Goal: Task Accomplishment & Management: Use online tool/utility

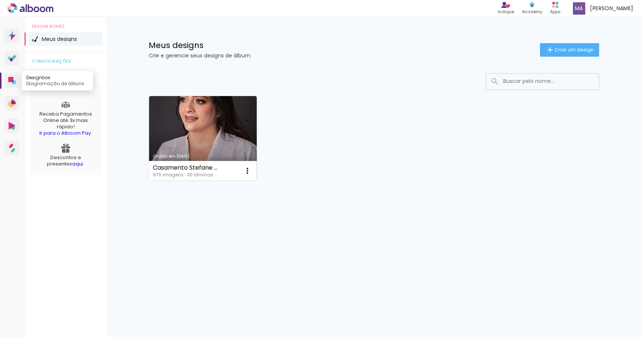
click at [8, 81] on link "Designbox Diagramação de álbuns" at bounding box center [12, 80] width 15 height 15
click at [582, 48] on span "Criar um design" at bounding box center [573, 49] width 39 height 5
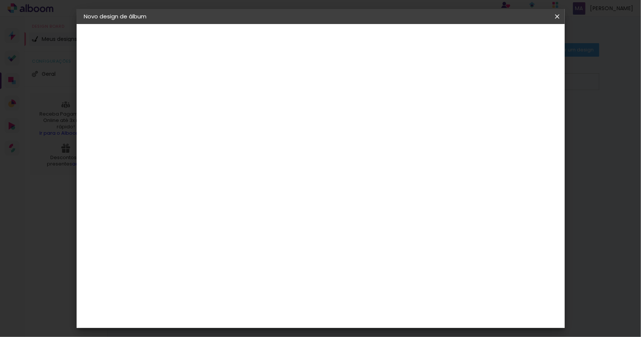
click at [207, 99] on input at bounding box center [207, 101] width 0 height 12
type input "Aniversário [PERSON_NAME] 4 anos"
type paper-input "Aniversário [PERSON_NAME] 4 anos"
click at [0, 0] on slot "Avançar" at bounding box center [0, 0] width 0 height 0
click at [264, 143] on input at bounding box center [226, 142] width 76 height 9
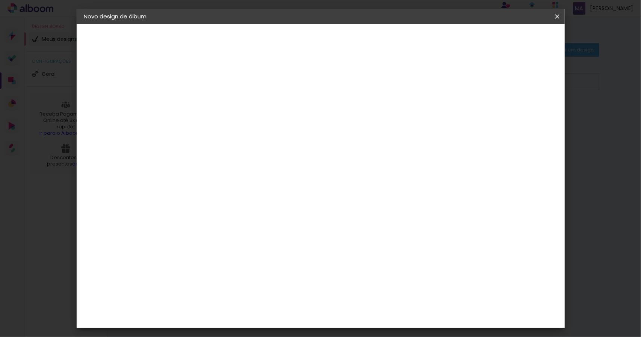
type input "inov"
type paper-input "inov"
click at [218, 167] on div "Inove" at bounding box center [210, 170] width 16 height 6
click at [251, 164] on paper-item "Inove" at bounding box center [218, 169] width 66 height 17
click at [218, 170] on div "Inove" at bounding box center [210, 170] width 16 height 6
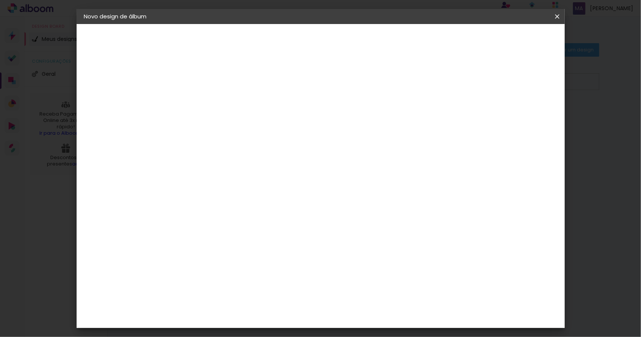
click at [218, 170] on div "Inove" at bounding box center [210, 170] width 16 height 6
click at [0, 0] on slot "Tamanho Livre" at bounding box center [0, 0] width 0 height 0
click at [251, 163] on paper-item "Inove" at bounding box center [218, 169] width 66 height 17
click at [218, 167] on div "Inove" at bounding box center [210, 170] width 16 height 6
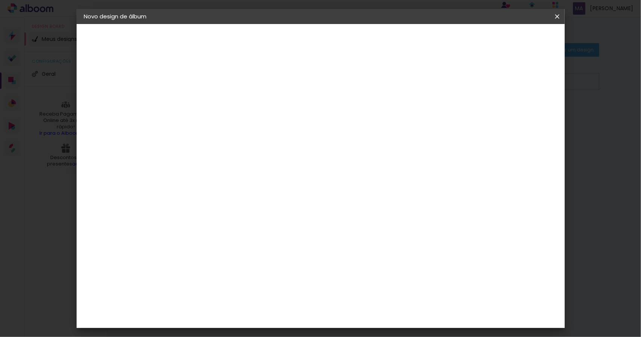
click at [0, 0] on slot "Avançar" at bounding box center [0, 0] width 0 height 0
click at [310, 159] on span "20.3 × 60 cm" at bounding box center [297, 164] width 25 height 15
click at [0, 0] on slot "Avançar" at bounding box center [0, 0] width 0 height 0
click at [467, 81] on div at bounding box center [463, 81] width 7 height 7
type paper-checkbox "on"
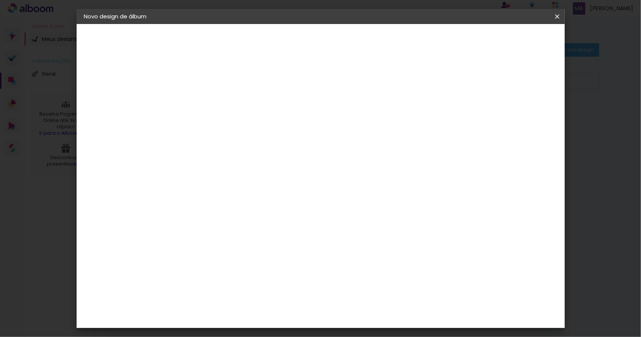
type input "1"
type paper-input "1"
click at [211, 82] on input "1" at bounding box center [201, 80] width 26 height 9
type input "2"
type paper-input "2"
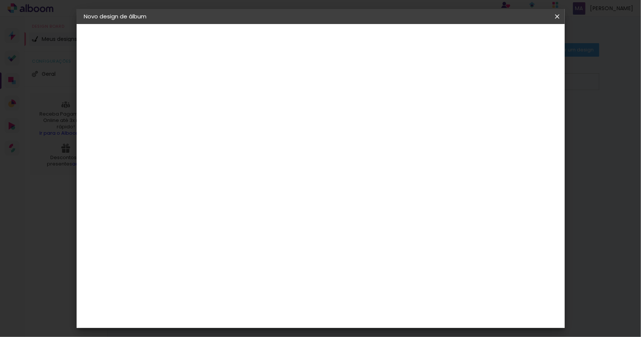
click at [211, 77] on input "2" at bounding box center [201, 80] width 26 height 9
click at [510, 38] on span "Iniciar design" at bounding box center [493, 39] width 34 height 5
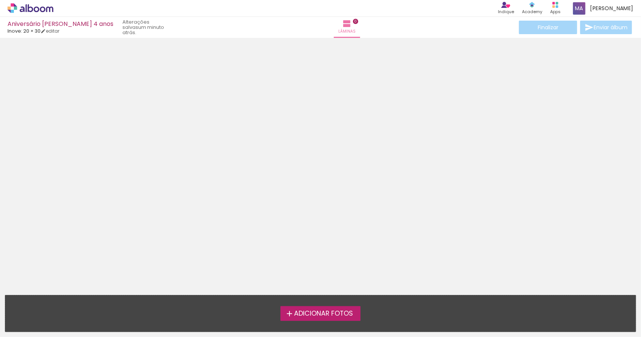
click at [320, 315] on span "Adicionar Fotos" at bounding box center [323, 313] width 59 height 7
click at [0, 0] on input "file" at bounding box center [0, 0] width 0 height 0
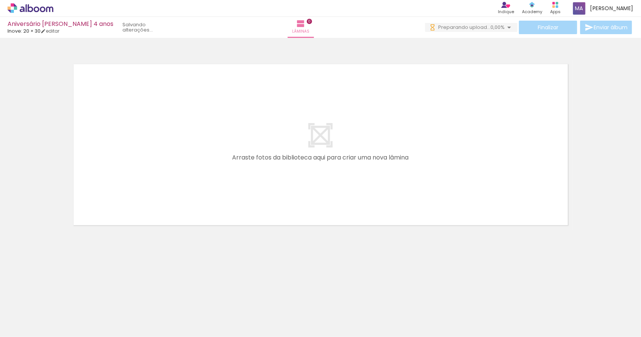
click at [84, 319] on div at bounding box center [75, 311] width 37 height 25
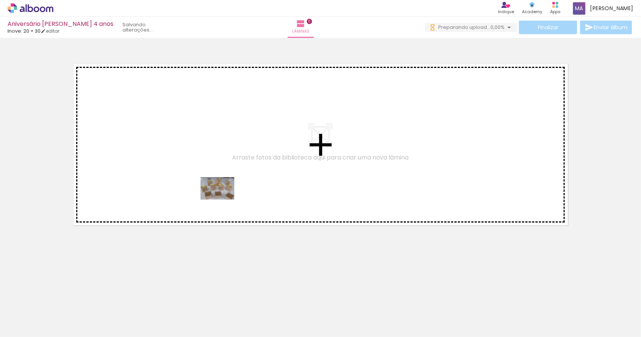
drag, startPoint x: 84, startPoint y: 319, endPoint x: 223, endPoint y: 200, distance: 183.3
click at [223, 200] on quentale-workspace at bounding box center [320, 168] width 641 height 337
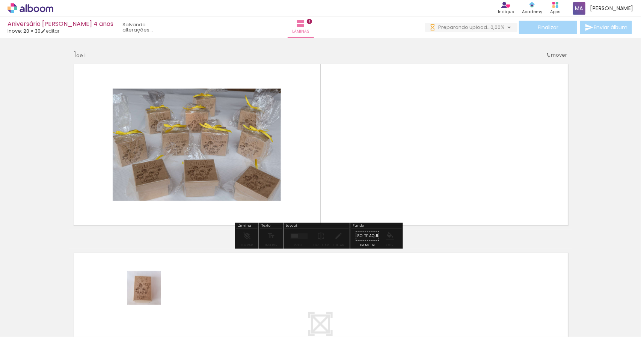
drag, startPoint x: 125, startPoint y: 316, endPoint x: 323, endPoint y: 187, distance: 235.5
click at [323, 187] on quentale-workspace at bounding box center [320, 168] width 641 height 337
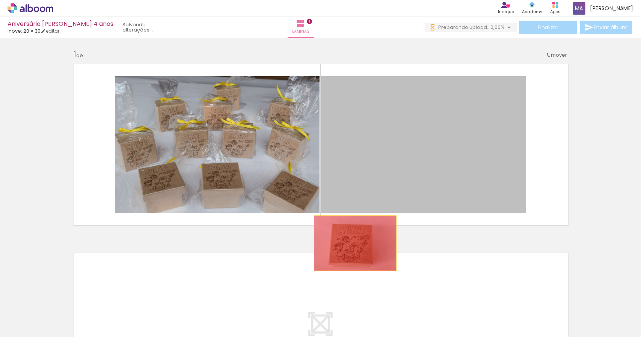
drag, startPoint x: 399, startPoint y: 173, endPoint x: 301, endPoint y: 256, distance: 127.8
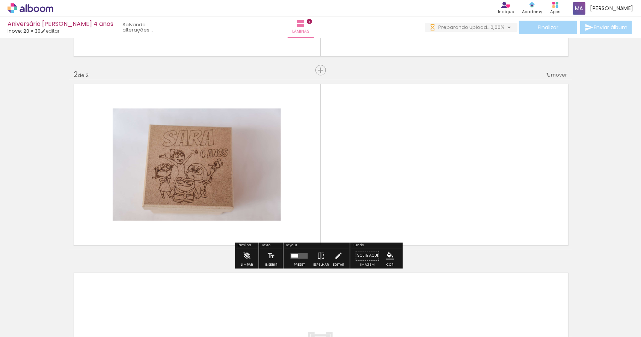
scroll to position [169, 0]
click at [248, 184] on quentale-photo at bounding box center [197, 164] width 168 height 112
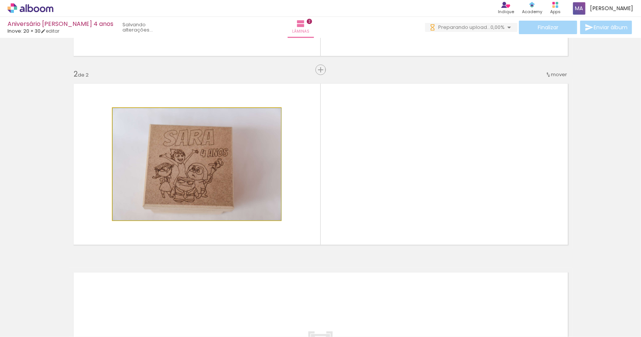
drag, startPoint x: 236, startPoint y: 184, endPoint x: 240, endPoint y: 183, distance: 4.2
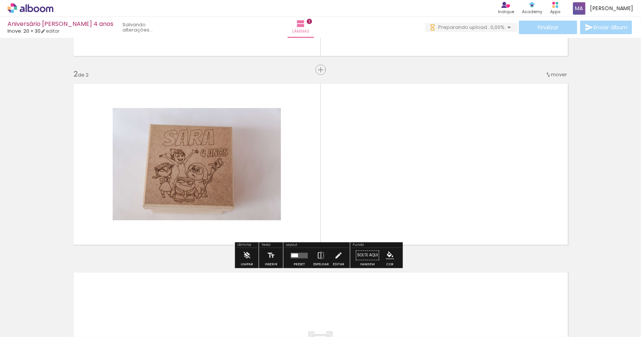
click at [242, 184] on quentale-photo at bounding box center [197, 164] width 168 height 112
drag, startPoint x: 242, startPoint y: 185, endPoint x: 225, endPoint y: 178, distance: 18.0
click at [225, 178] on quentale-photo at bounding box center [197, 164] width 168 height 112
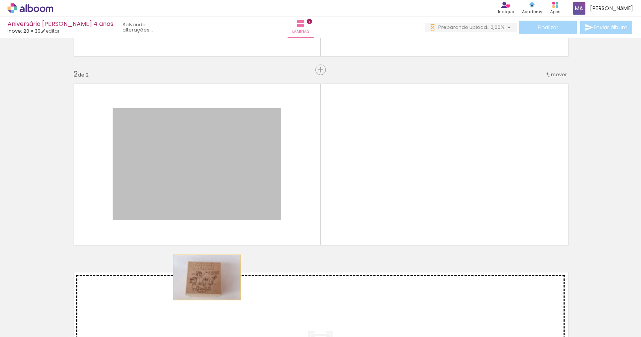
drag, startPoint x: 217, startPoint y: 172, endPoint x: 203, endPoint y: 277, distance: 106.1
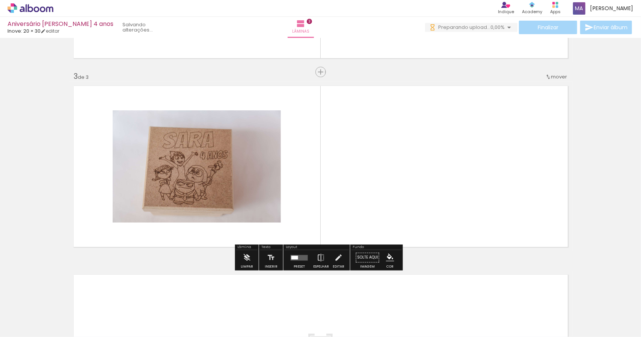
scroll to position [358, 0]
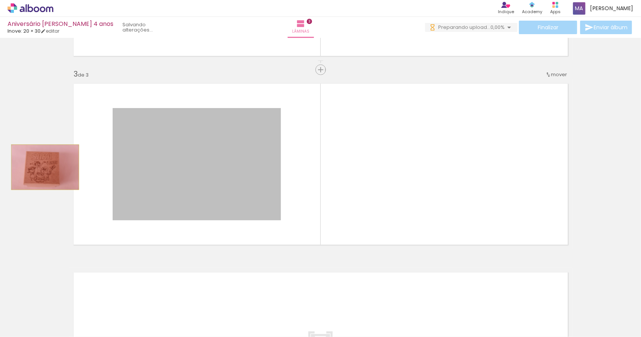
drag, startPoint x: 211, startPoint y: 185, endPoint x: 17, endPoint y: 169, distance: 195.1
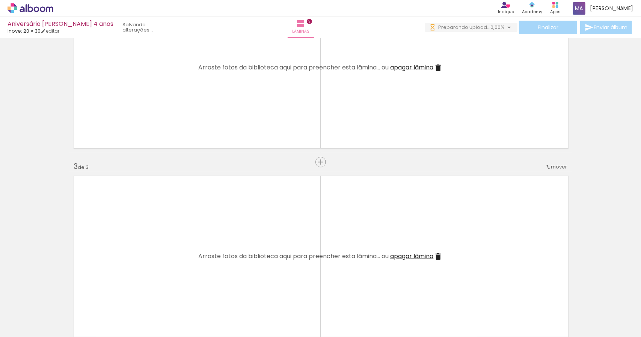
scroll to position [245, 0]
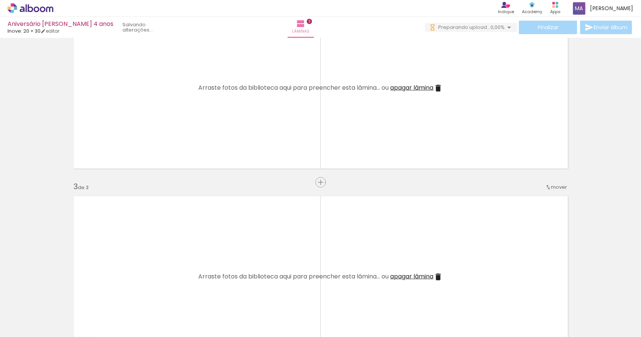
click at [435, 278] on iron-icon at bounding box center [437, 276] width 9 height 9
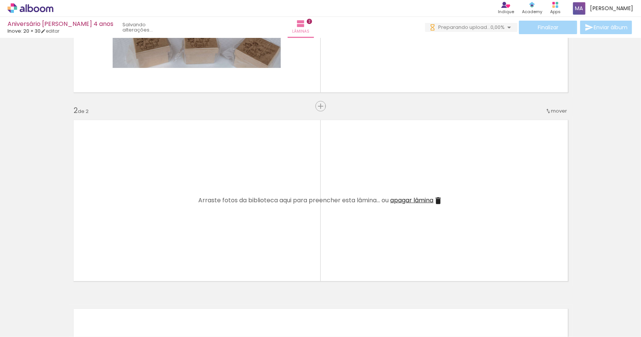
click at [415, 198] on span "apagar lâmina" at bounding box center [411, 200] width 43 height 9
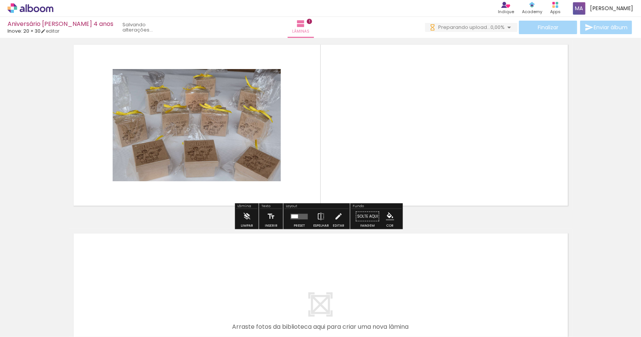
scroll to position [5, 0]
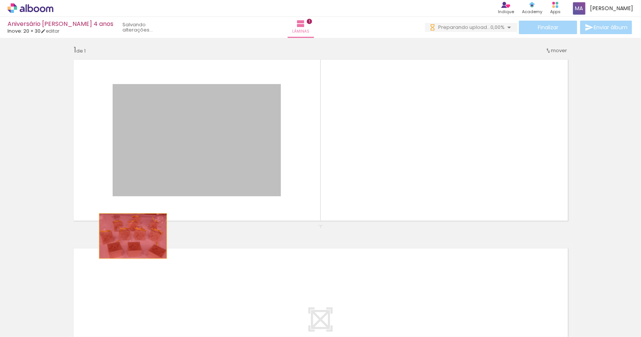
drag, startPoint x: 207, startPoint y: 157, endPoint x: 0, endPoint y: 227, distance: 218.6
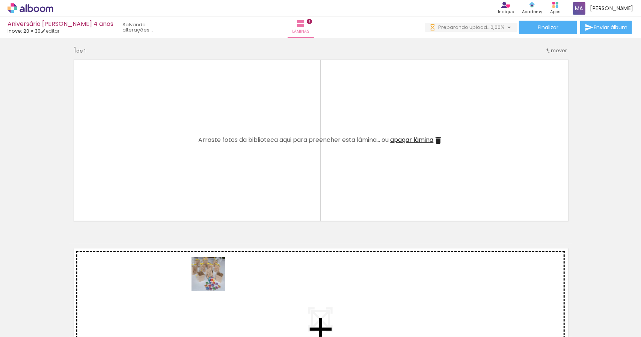
drag, startPoint x: 207, startPoint y: 319, endPoint x: 230, endPoint y: 175, distance: 146.7
click at [230, 175] on quentale-workspace at bounding box center [320, 168] width 641 height 337
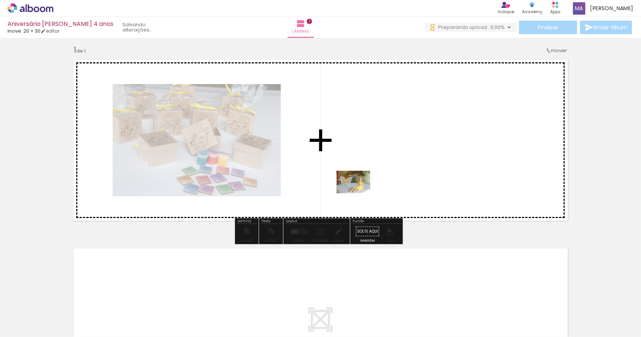
drag, startPoint x: 253, startPoint y: 321, endPoint x: 359, endPoint y: 193, distance: 165.5
click at [359, 193] on quentale-workspace at bounding box center [320, 168] width 641 height 337
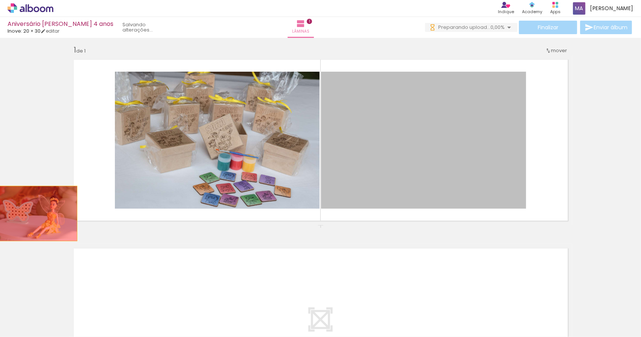
drag, startPoint x: 465, startPoint y: 160, endPoint x: 10, endPoint y: 214, distance: 458.4
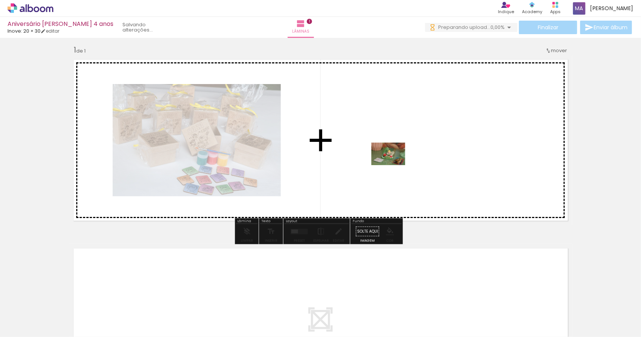
drag, startPoint x: 378, startPoint y: 318, endPoint x: 393, endPoint y: 165, distance: 153.1
click at [393, 165] on quentale-workspace at bounding box center [320, 168] width 641 height 337
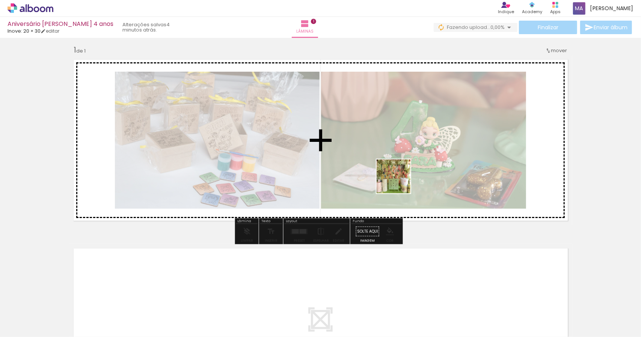
drag, startPoint x: 501, startPoint y: 319, endPoint x: 359, endPoint y: 164, distance: 210.4
click at [359, 164] on quentale-workspace at bounding box center [320, 168] width 641 height 337
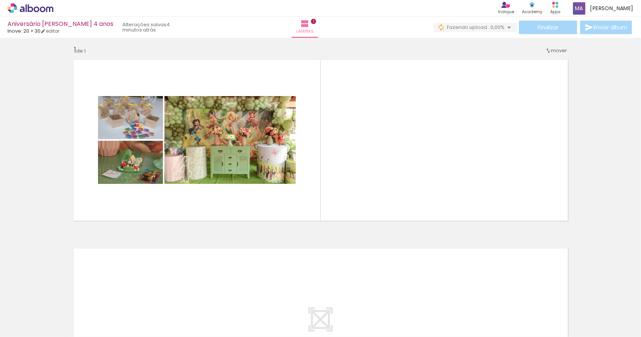
scroll to position [0, 2641]
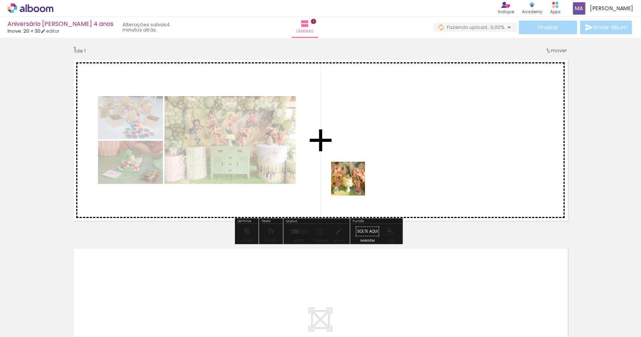
drag, startPoint x: 423, startPoint y: 318, endPoint x: 350, endPoint y: 176, distance: 159.5
click at [350, 177] on quentale-workspace at bounding box center [320, 168] width 641 height 337
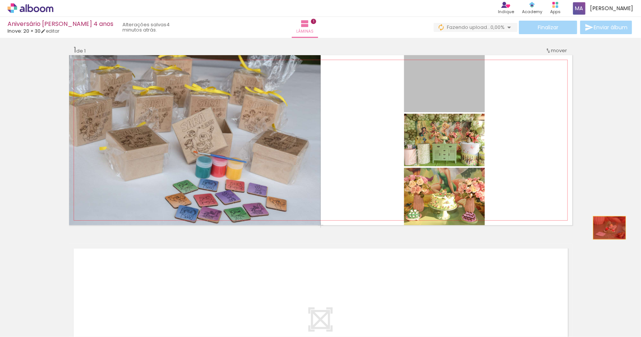
drag, startPoint x: 445, startPoint y: 91, endPoint x: 606, endPoint y: 228, distance: 211.4
click at [606, 228] on div "Inserir lâmina 1 de 1" at bounding box center [320, 225] width 641 height 378
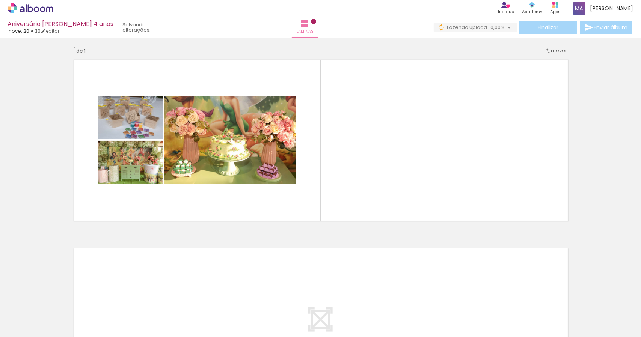
scroll to position [0, 132]
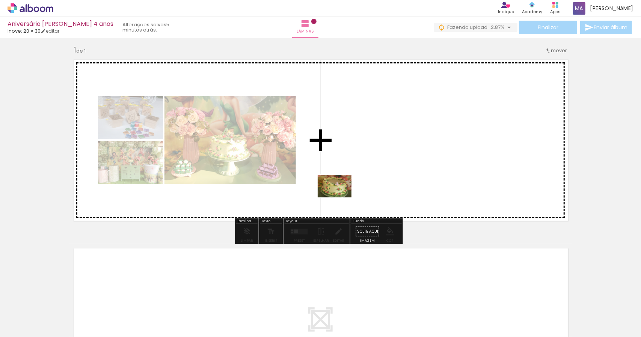
drag, startPoint x: 324, startPoint y: 320, endPoint x: 340, endPoint y: 193, distance: 127.5
click at [340, 193] on quentale-workspace at bounding box center [320, 168] width 641 height 337
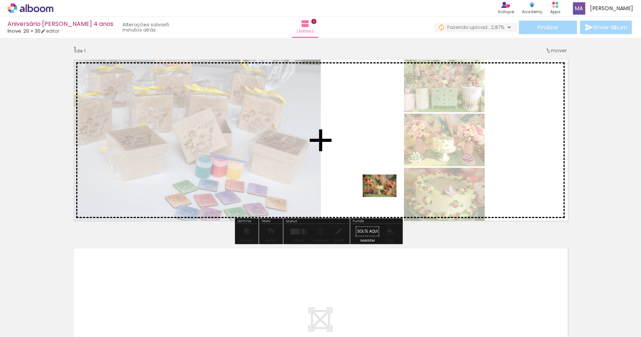
drag, startPoint x: 617, startPoint y: 319, endPoint x: 382, endPoint y: 195, distance: 264.7
click at [384, 196] on quentale-workspace at bounding box center [320, 168] width 641 height 337
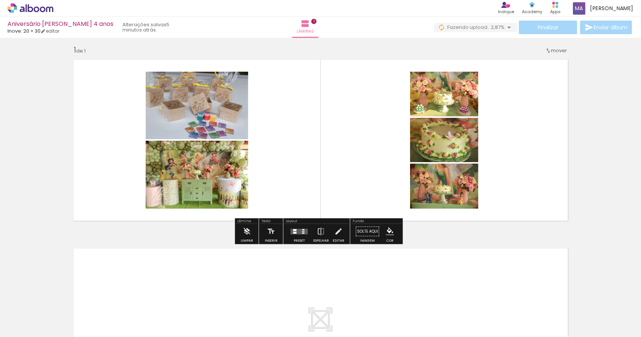
drag, startPoint x: 292, startPoint y: 234, endPoint x: 351, endPoint y: 221, distance: 60.3
click at [292, 234] on quentale-layouter at bounding box center [298, 232] width 17 height 6
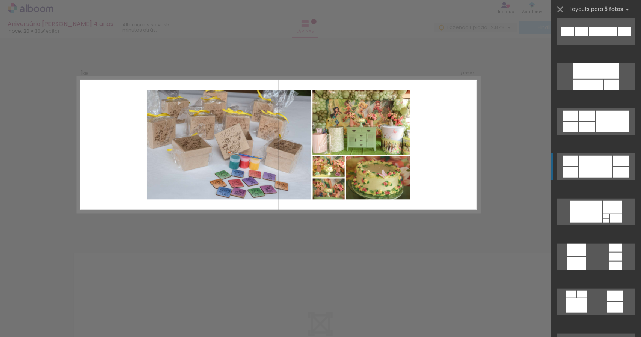
scroll to position [413, 0]
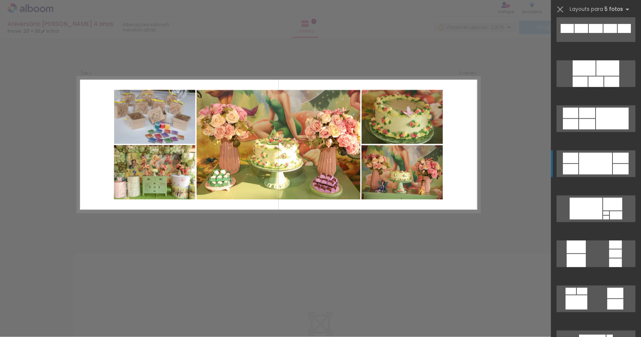
click at [591, 166] on div at bounding box center [595, 164] width 33 height 22
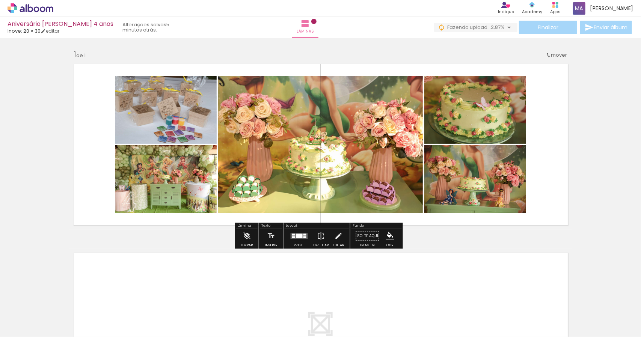
click at [167, 128] on quentale-photo at bounding box center [166, 110] width 102 height 68
click at [340, 241] on paper-button "Editar" at bounding box center [338, 238] width 15 height 19
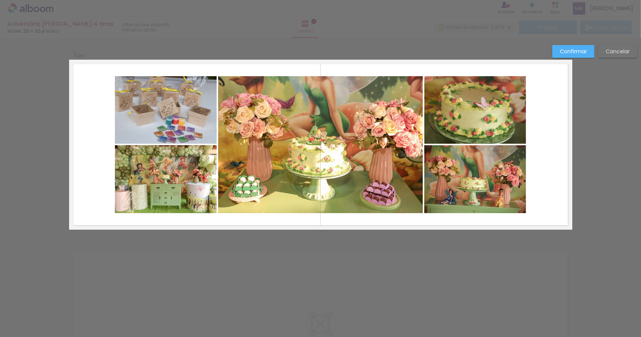
click at [181, 120] on quentale-photo at bounding box center [166, 110] width 102 height 68
click at [191, 193] on quentale-photo at bounding box center [166, 179] width 102 height 68
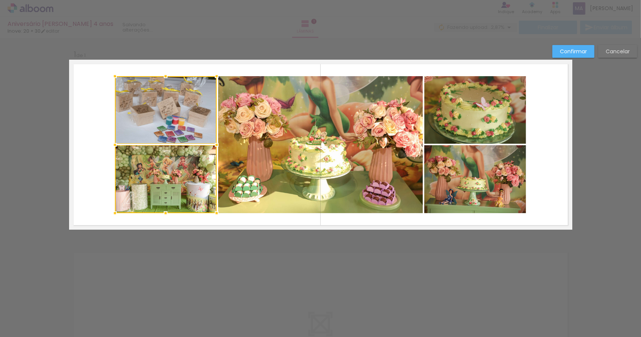
click at [306, 170] on quentale-photo at bounding box center [320, 144] width 205 height 137
click at [441, 111] on quentale-photo at bounding box center [475, 110] width 102 height 68
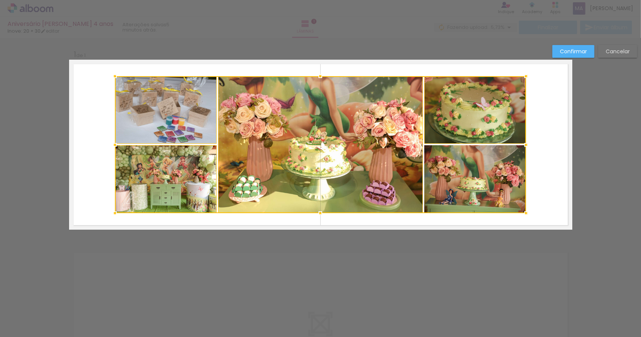
click at [463, 181] on div at bounding box center [320, 144] width 411 height 137
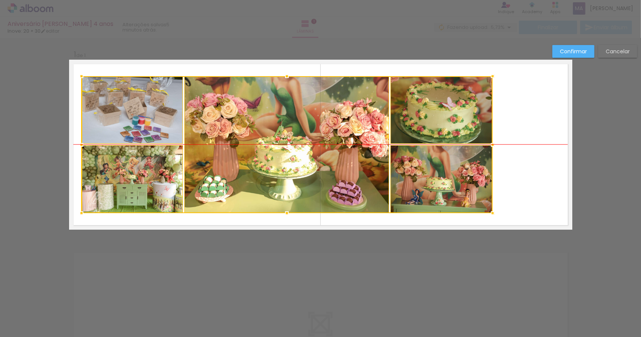
drag, startPoint x: 257, startPoint y: 155, endPoint x: 223, endPoint y: 155, distance: 33.4
click at [223, 155] on div at bounding box center [286, 144] width 411 height 137
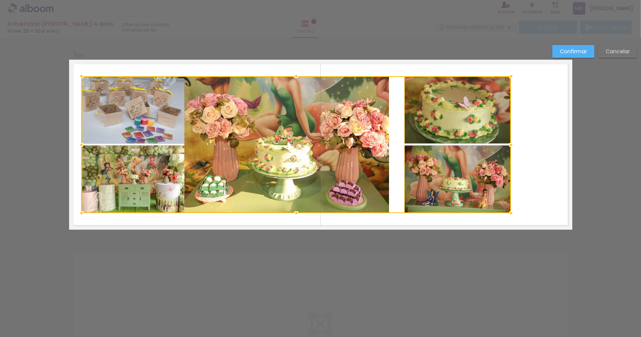
drag, startPoint x: 489, startPoint y: 144, endPoint x: 508, endPoint y: 144, distance: 18.4
click at [508, 144] on div at bounding box center [510, 144] width 15 height 15
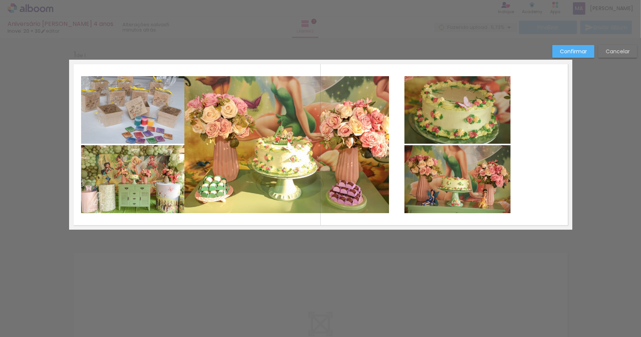
click at [0, 0] on slot "Cancelar" at bounding box center [0, 0] width 0 height 0
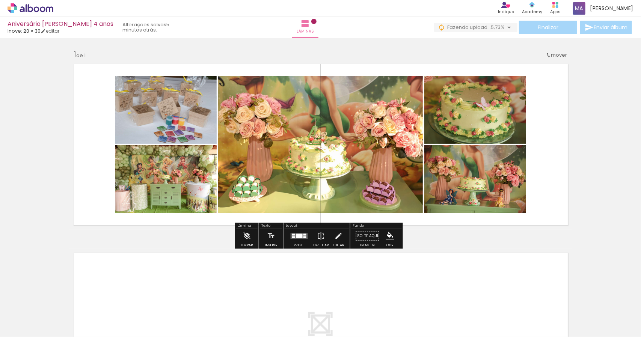
click at [182, 131] on quentale-photo at bounding box center [166, 110] width 102 height 68
click at [336, 241] on iron-icon at bounding box center [338, 236] width 8 height 15
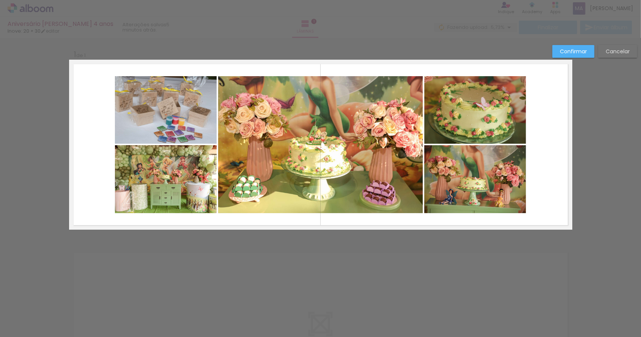
click at [175, 123] on quentale-photo at bounding box center [166, 110] width 102 height 68
click at [178, 171] on quentale-photo at bounding box center [166, 179] width 102 height 68
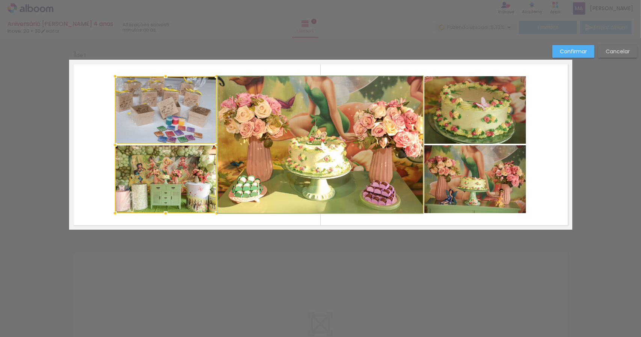
click at [290, 143] on quentale-photo at bounding box center [320, 144] width 205 height 137
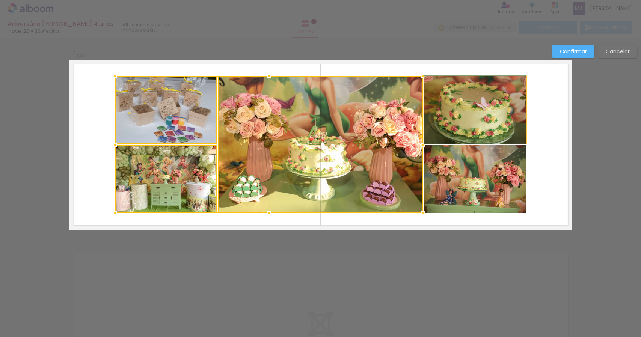
click at [455, 109] on quentale-photo at bounding box center [475, 110] width 102 height 68
click at [462, 180] on div at bounding box center [320, 144] width 411 height 137
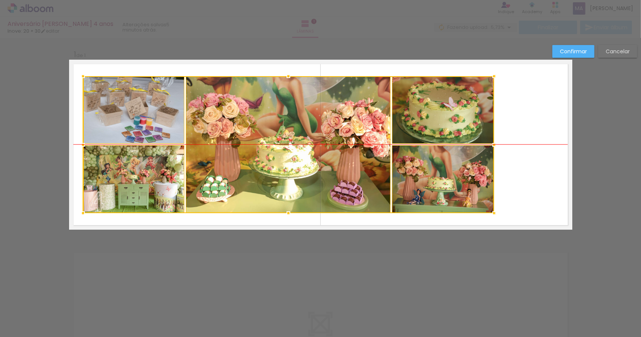
drag, startPoint x: 328, startPoint y: 157, endPoint x: 296, endPoint y: 154, distance: 32.0
click at [296, 154] on div at bounding box center [288, 144] width 411 height 137
click at [144, 111] on div at bounding box center [288, 144] width 411 height 137
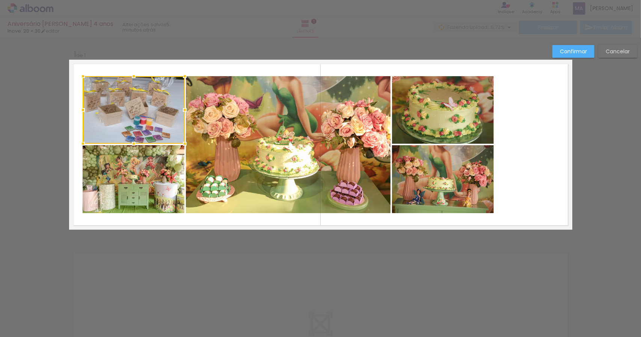
click at [147, 170] on quentale-photo at bounding box center [134, 179] width 102 height 68
click at [241, 146] on quentale-photo at bounding box center [288, 144] width 205 height 137
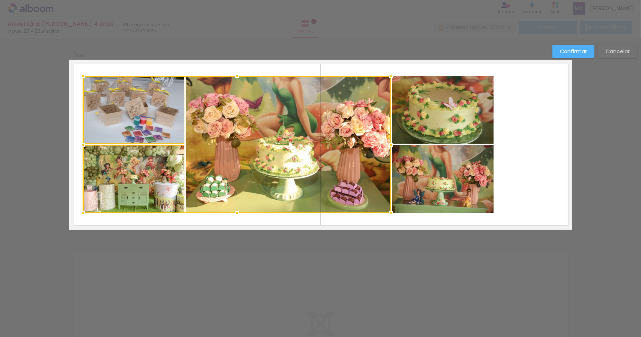
click at [432, 117] on quentale-photo at bounding box center [443, 110] width 102 height 68
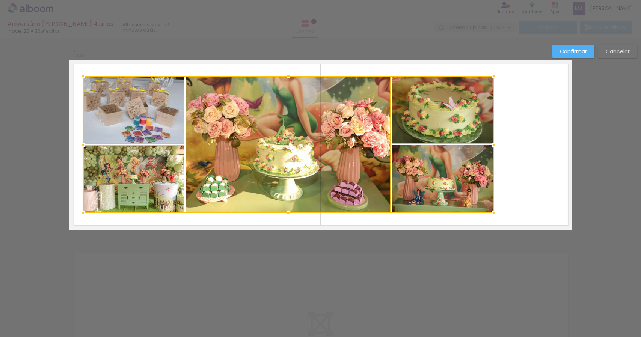
click at [433, 171] on div at bounding box center [288, 144] width 411 height 137
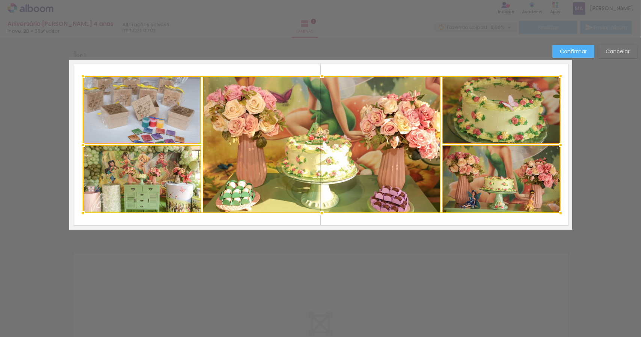
drag, startPoint x: 492, startPoint y: 144, endPoint x: 559, endPoint y: 141, distance: 66.9
click at [559, 141] on div at bounding box center [560, 144] width 15 height 15
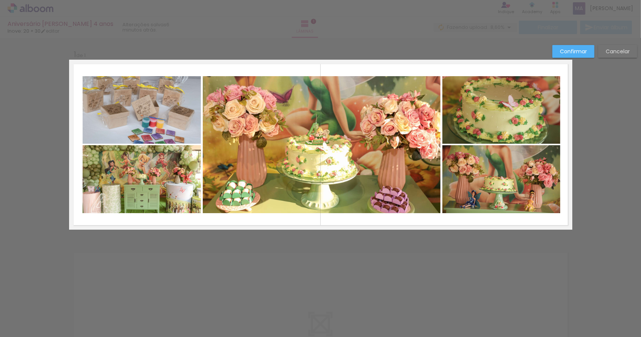
click at [166, 104] on quentale-photo at bounding box center [142, 110] width 118 height 68
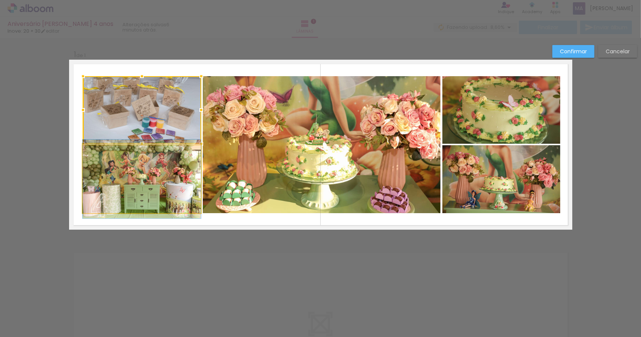
click at [176, 166] on quentale-photo at bounding box center [142, 179] width 118 height 68
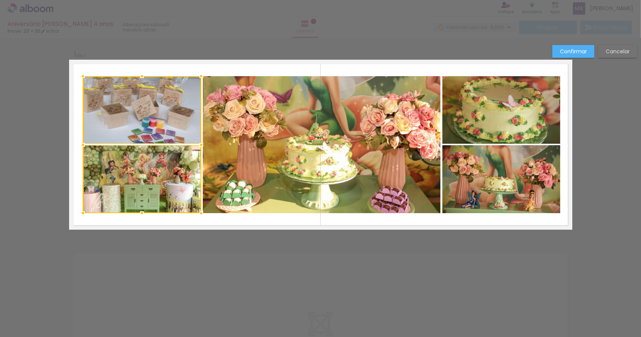
click at [274, 154] on quentale-photo at bounding box center [322, 144] width 238 height 137
click at [452, 130] on quentale-photo at bounding box center [501, 110] width 118 height 68
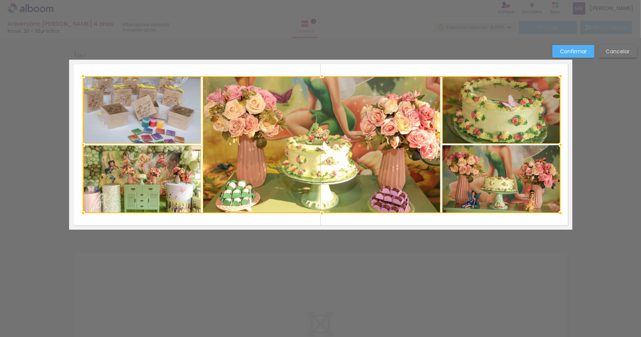
click at [470, 175] on div at bounding box center [321, 144] width 477 height 137
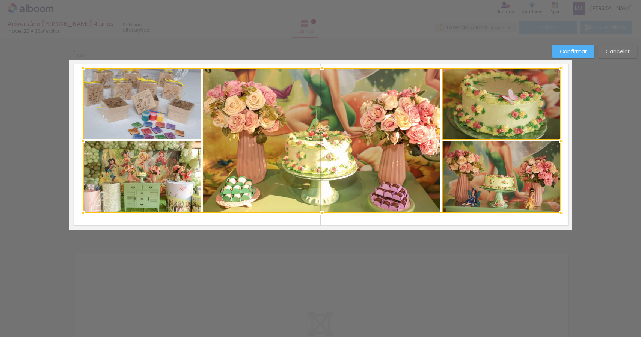
drag, startPoint x: 321, startPoint y: 77, endPoint x: 325, endPoint y: 69, distance: 9.1
click at [325, 69] on div at bounding box center [321, 67] width 15 height 15
click at [324, 123] on div at bounding box center [321, 140] width 477 height 145
click at [164, 102] on div at bounding box center [321, 140] width 477 height 145
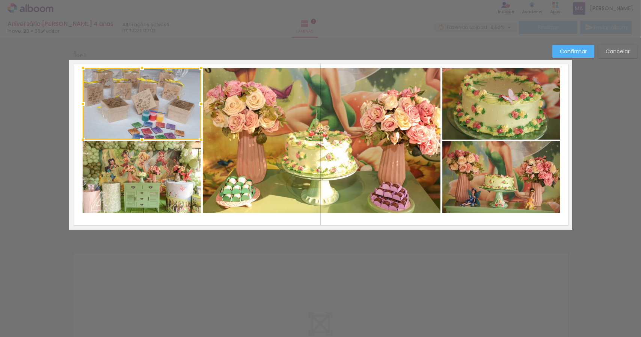
click at [157, 169] on quentale-photo at bounding box center [142, 177] width 118 height 72
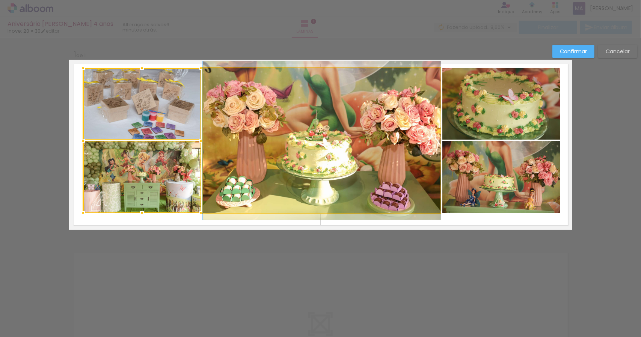
click at [287, 151] on quentale-photo at bounding box center [322, 140] width 238 height 145
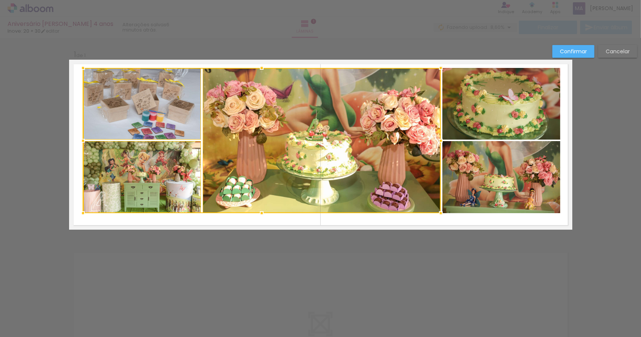
click at [470, 108] on quentale-photo at bounding box center [501, 104] width 118 height 72
click at [489, 169] on div at bounding box center [321, 140] width 477 height 145
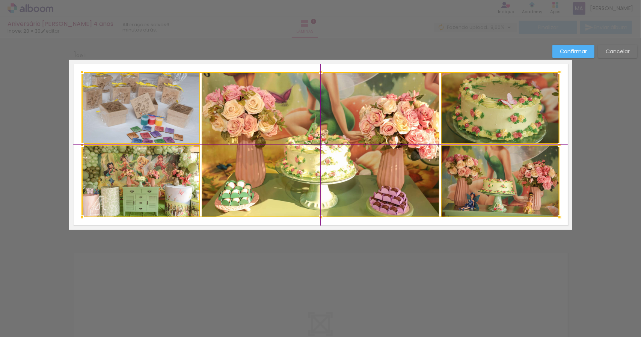
click at [336, 134] on div at bounding box center [320, 144] width 477 height 145
click at [415, 239] on div "Confirmar Cancelar" at bounding box center [320, 236] width 641 height 396
click at [0, 0] on slot "Confirmar" at bounding box center [0, 0] width 0 height 0
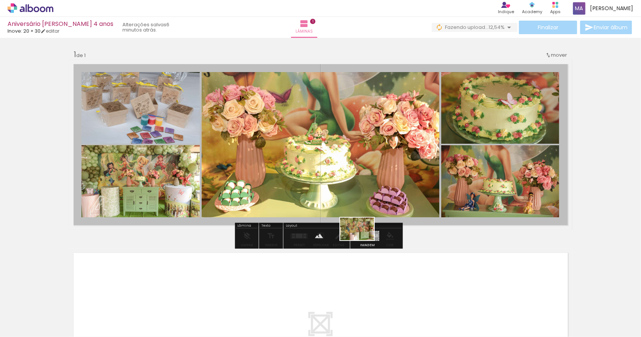
drag, startPoint x: 498, startPoint y: 318, endPoint x: 363, endPoint y: 240, distance: 156.2
click at [363, 240] on quentale-workspace at bounding box center [320, 168] width 641 height 337
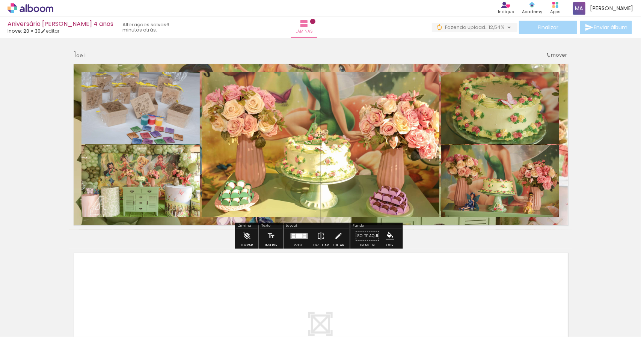
click at [467, 221] on quentale-layouter at bounding box center [320, 145] width 503 height 170
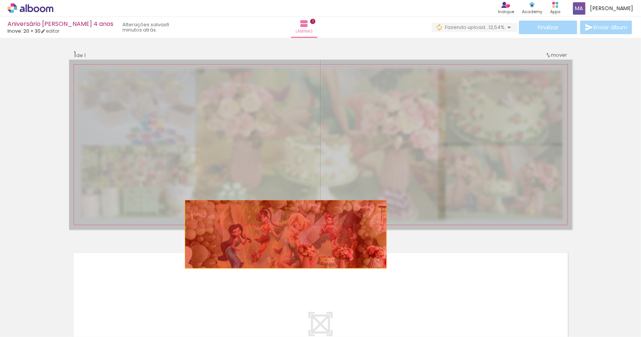
drag, startPoint x: 370, startPoint y: 176, endPoint x: 282, endPoint y: 219, distance: 97.9
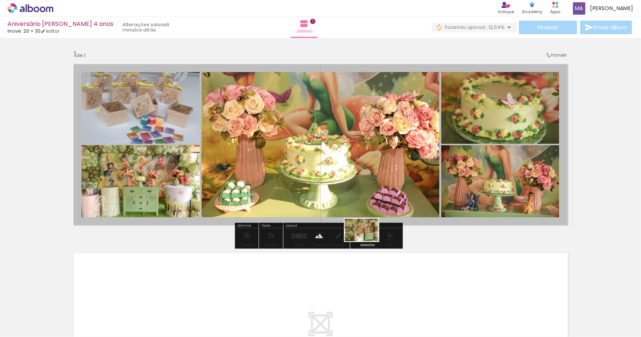
drag, startPoint x: 494, startPoint y: 317, endPoint x: 367, endPoint y: 241, distance: 148.1
click at [367, 241] on quentale-workspace at bounding box center [320, 168] width 641 height 337
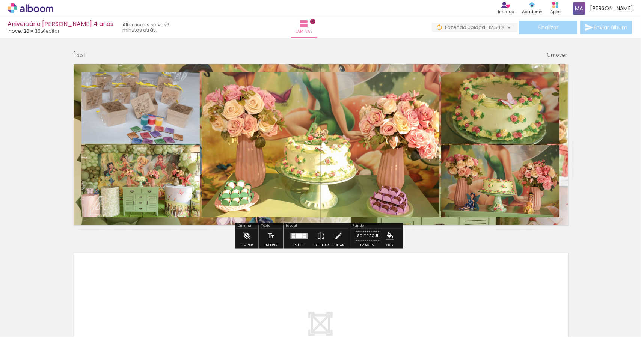
click at [359, 68] on quentale-layouter at bounding box center [320, 145] width 503 height 170
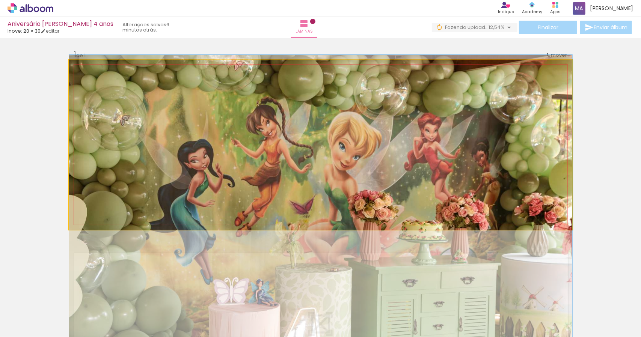
drag, startPoint x: 347, startPoint y: 140, endPoint x: 349, endPoint y: 217, distance: 77.7
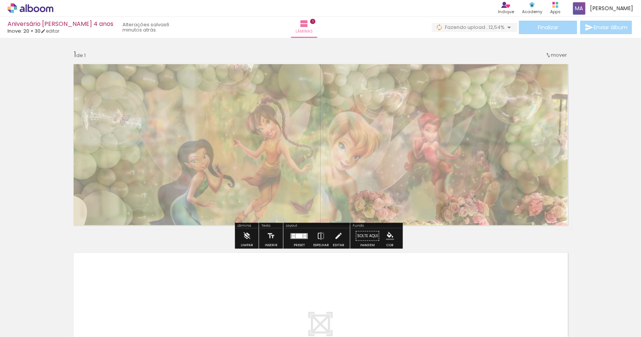
drag, startPoint x: 176, startPoint y: 81, endPoint x: 162, endPoint y: 81, distance: 14.3
type paper-slider "50"
click at [162, 81] on div at bounding box center [165, 79] width 12 height 12
click at [600, 172] on div "Inserir lâmina 1 de 1" at bounding box center [320, 230] width 641 height 378
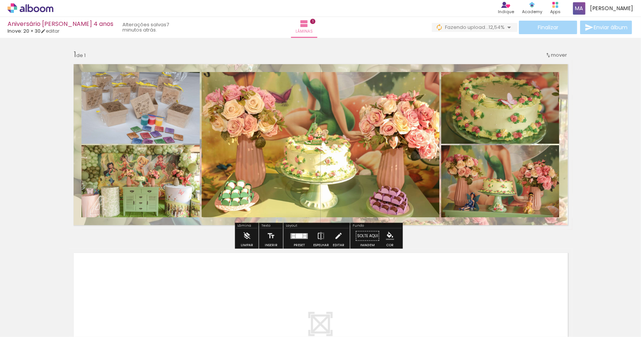
click at [595, 187] on div "Inserir lâmina 1 de 1" at bounding box center [320, 230] width 641 height 378
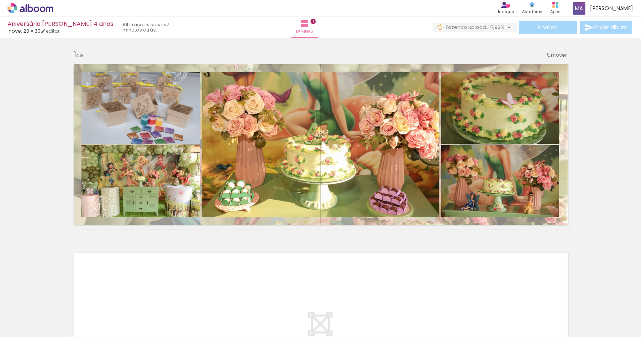
scroll to position [0, 4927]
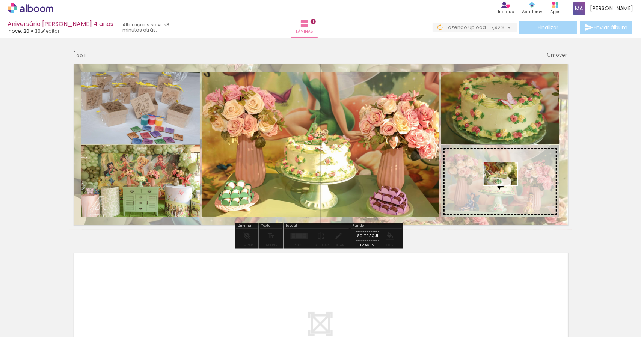
drag, startPoint x: 209, startPoint y: 319, endPoint x: 506, endPoint y: 185, distance: 325.5
click at [506, 185] on quentale-workspace at bounding box center [320, 168] width 641 height 337
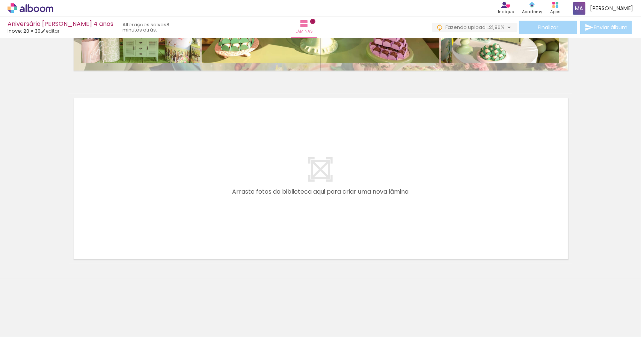
scroll to position [0, 508]
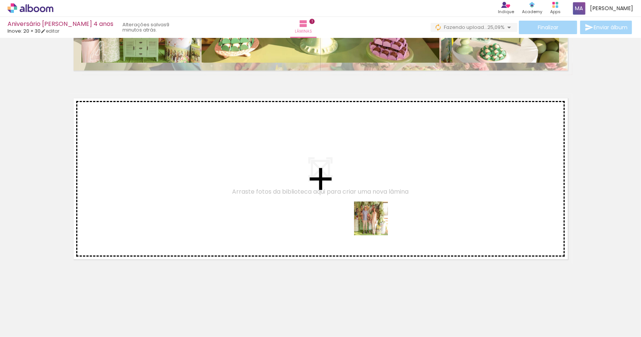
drag, startPoint x: 493, startPoint y: 315, endPoint x: 338, endPoint y: 203, distance: 191.4
click at [338, 203] on quentale-workspace at bounding box center [320, 168] width 641 height 337
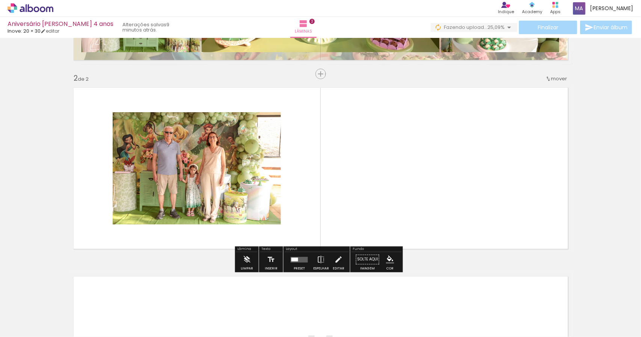
scroll to position [169, 0]
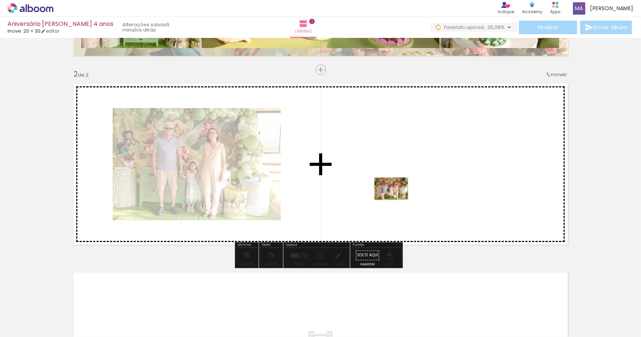
drag, startPoint x: 537, startPoint y: 319, endPoint x: 378, endPoint y: 195, distance: 202.4
click at [378, 195] on quentale-workspace at bounding box center [320, 168] width 641 height 337
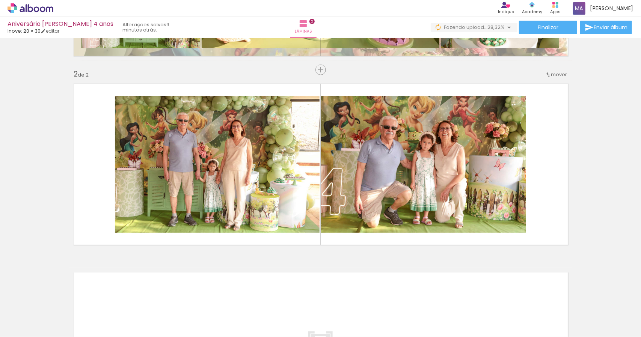
scroll to position [0, 843]
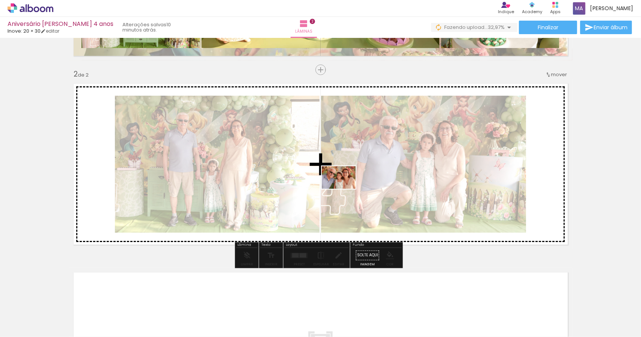
drag, startPoint x: 292, startPoint y: 315, endPoint x: 344, endPoint y: 188, distance: 136.7
click at [344, 188] on quentale-workspace at bounding box center [320, 168] width 641 height 337
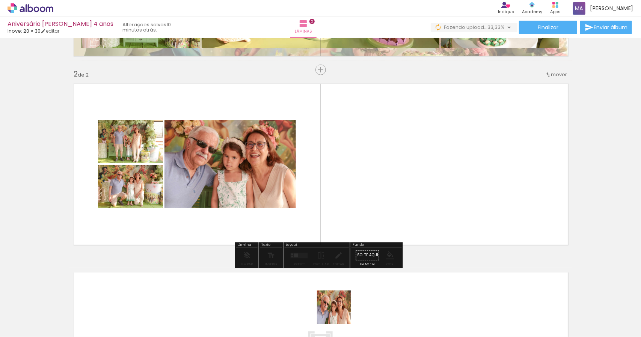
drag, startPoint x: 339, startPoint y: 319, endPoint x: 352, endPoint y: 196, distance: 123.0
click at [354, 196] on quentale-workspace at bounding box center [320, 168] width 641 height 337
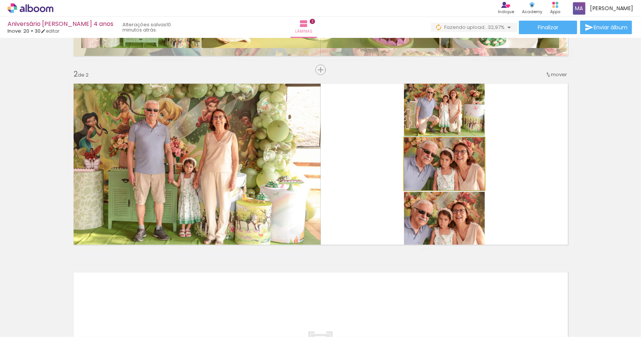
click at [463, 172] on quentale-photo at bounding box center [444, 164] width 81 height 53
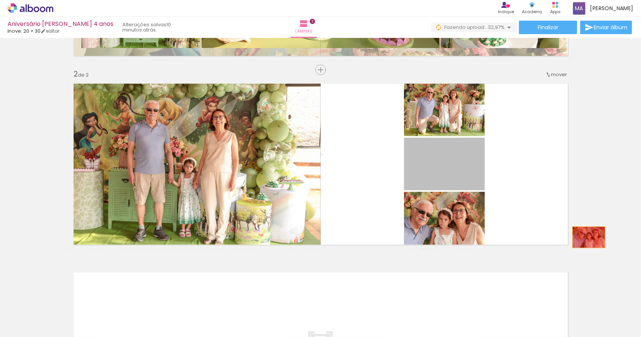
drag, startPoint x: 462, startPoint y: 172, endPoint x: 585, endPoint y: 237, distance: 139.3
click at [585, 237] on div "Inserir lâmina 1 de 2 Inserir lâmina 2 de 2" at bounding box center [320, 154] width 641 height 567
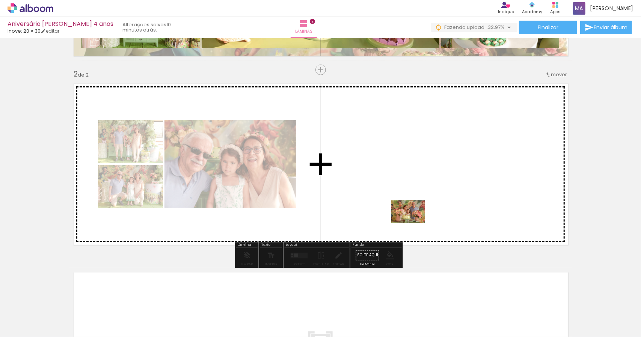
drag, startPoint x: 420, startPoint y: 318, endPoint x: 414, endPoint y: 223, distance: 95.5
click at [414, 223] on quentale-workspace at bounding box center [320, 168] width 641 height 337
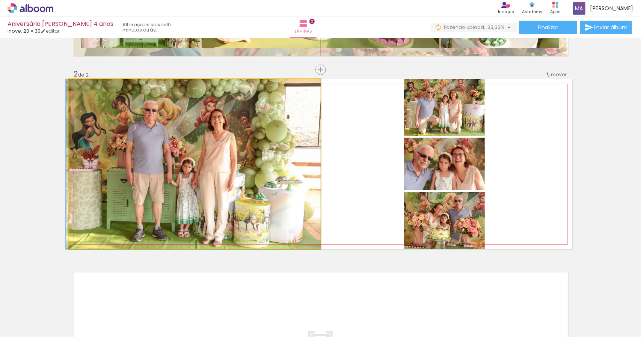
drag, startPoint x: 264, startPoint y: 154, endPoint x: 229, endPoint y: 192, distance: 51.8
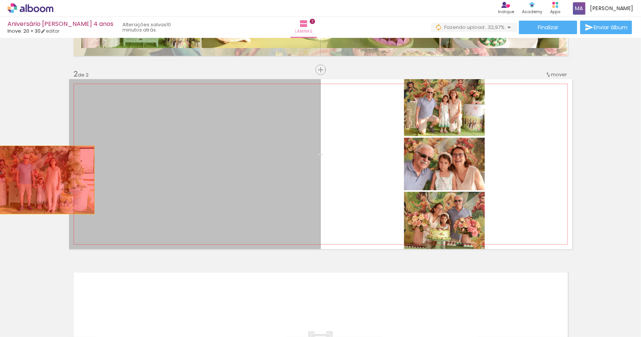
drag, startPoint x: 212, startPoint y: 168, endPoint x: 23, endPoint y: 180, distance: 188.8
click at [26, 180] on div "Inserir lâmina 1 de 2 Inserir lâmina 2 de 2" at bounding box center [320, 154] width 641 height 567
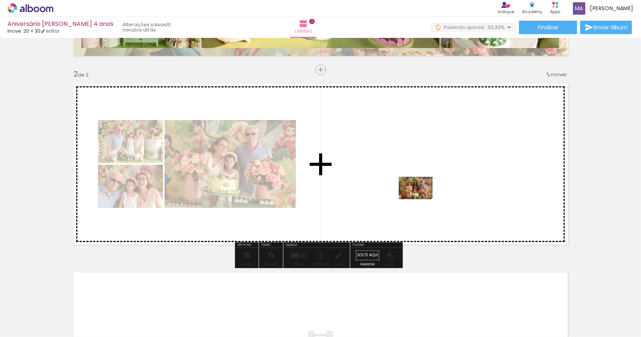
drag, startPoint x: 501, startPoint y: 317, endPoint x: 420, endPoint y: 198, distance: 143.9
click at [420, 198] on quentale-workspace at bounding box center [320, 168] width 641 height 337
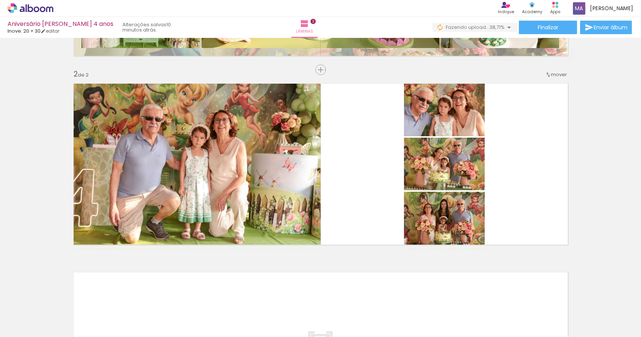
scroll to position [0, 2078]
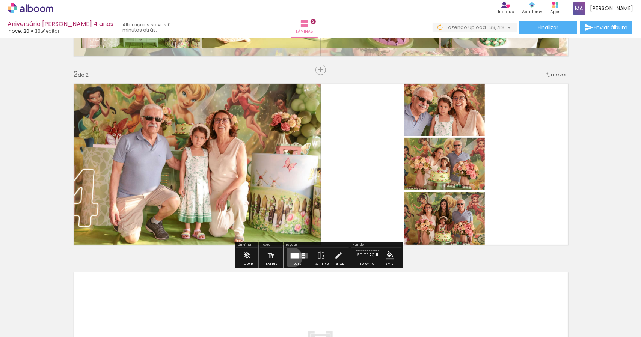
click at [290, 257] on div at bounding box center [294, 256] width 9 height 6
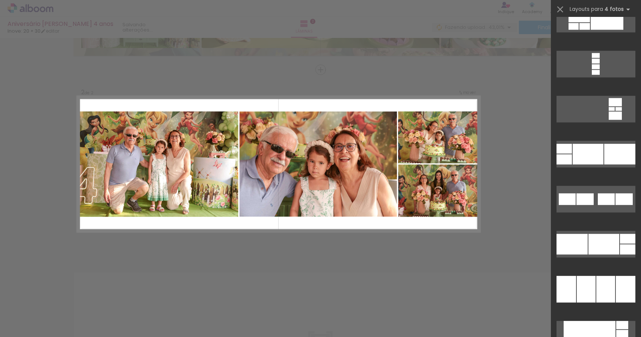
scroll to position [3265, 0]
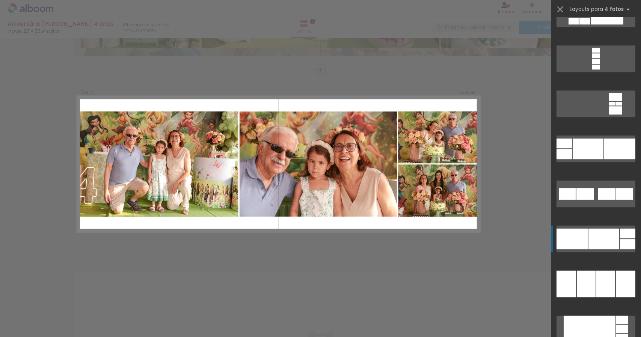
click at [605, 245] on div at bounding box center [603, 239] width 31 height 21
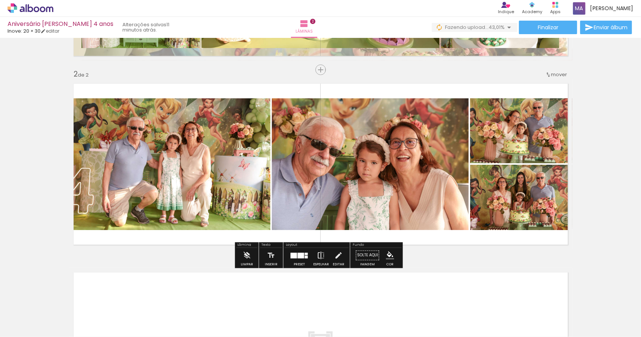
click at [321, 259] on iron-icon at bounding box center [321, 255] width 8 height 15
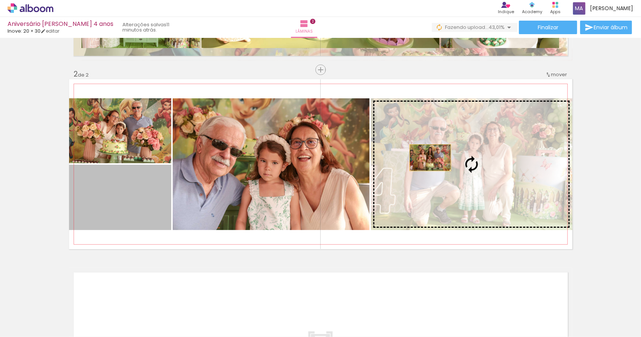
drag, startPoint x: 127, startPoint y: 201, endPoint x: 427, endPoint y: 158, distance: 303.3
click at [0, 0] on slot at bounding box center [0, 0] width 0 height 0
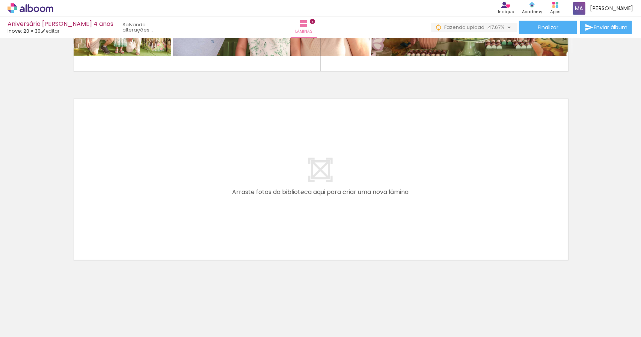
scroll to position [0, 904]
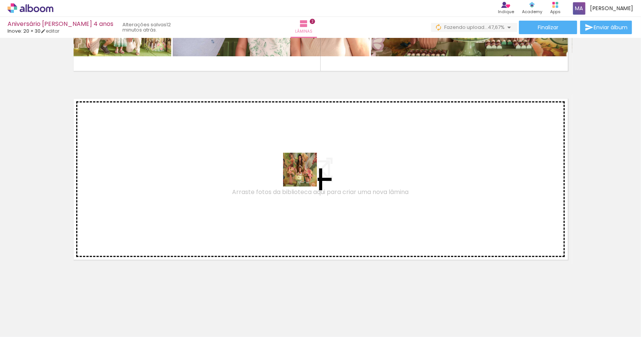
drag, startPoint x: 520, startPoint y: 309, endPoint x: 262, endPoint y: 168, distance: 294.8
click at [262, 168] on quentale-workspace at bounding box center [320, 168] width 641 height 337
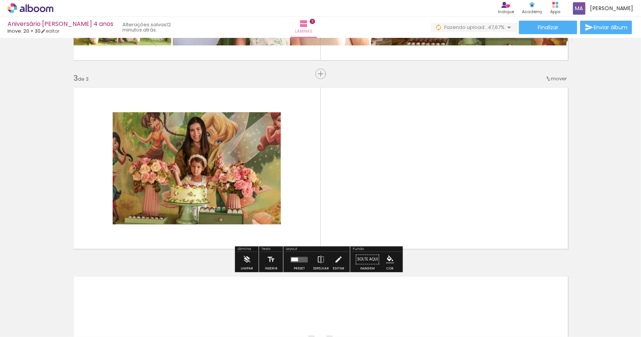
scroll to position [358, 0]
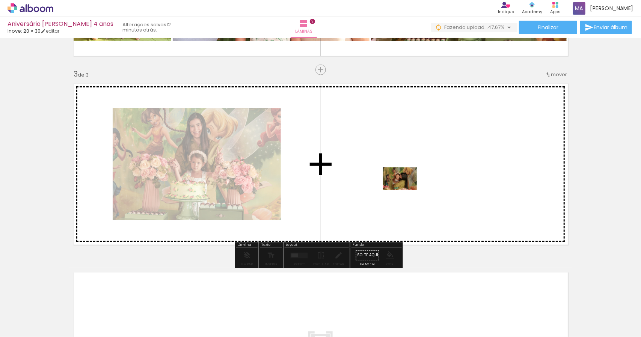
drag, startPoint x: 569, startPoint y: 319, endPoint x: 400, endPoint y: 187, distance: 214.4
click at [400, 187] on quentale-workspace at bounding box center [320, 168] width 641 height 337
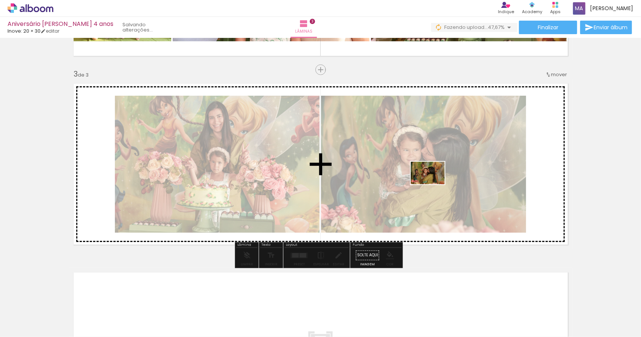
drag, startPoint x: 603, startPoint y: 316, endPoint x: 433, endPoint y: 184, distance: 215.3
click at [433, 184] on quentale-workspace at bounding box center [320, 168] width 641 height 337
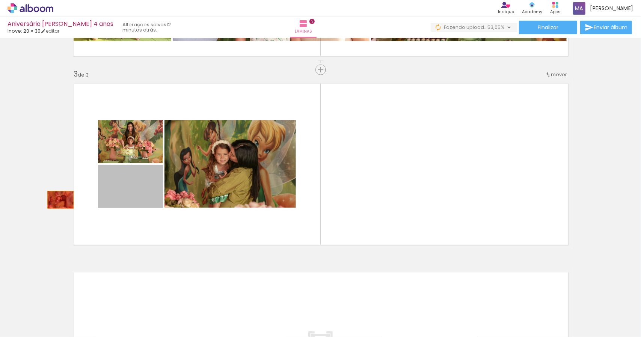
drag, startPoint x: 140, startPoint y: 193, endPoint x: 49, endPoint y: 199, distance: 91.0
click at [53, 200] on div "Inserir lâmina 1 de 3 Inserir lâmina 2 de 3 Inserir lâmina 3 de 3" at bounding box center [320, 59] width 641 height 755
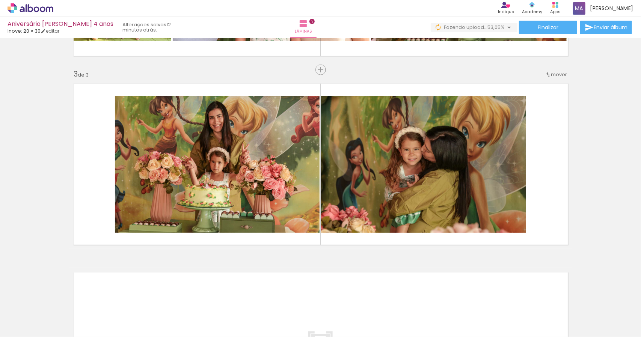
scroll to position [0, 1298]
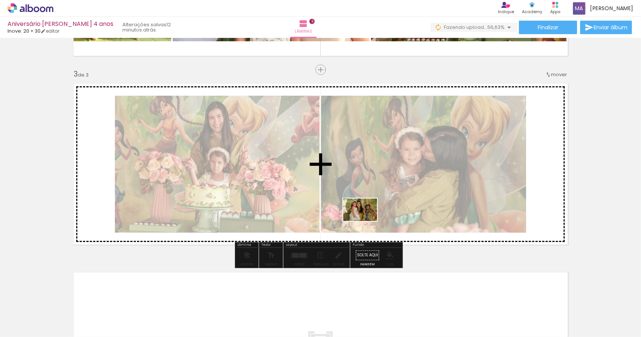
drag, startPoint x: 302, startPoint y: 322, endPoint x: 366, endPoint y: 221, distance: 119.2
click at [366, 221] on quentale-workspace at bounding box center [320, 168] width 641 height 337
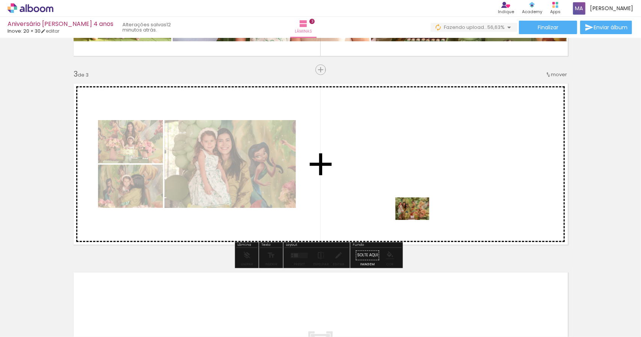
drag, startPoint x: 417, startPoint y: 316, endPoint x: 417, endPoint y: 211, distance: 105.5
click at [417, 211] on quentale-workspace at bounding box center [320, 168] width 641 height 337
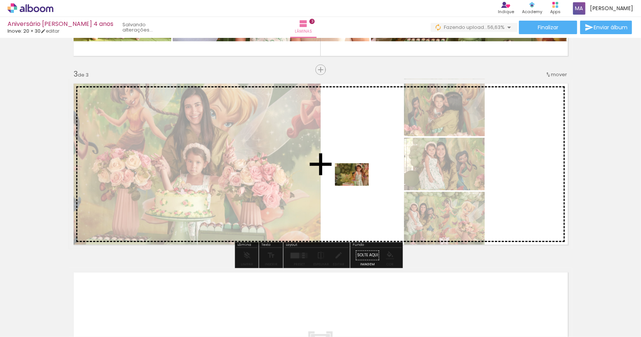
drag, startPoint x: 629, startPoint y: 316, endPoint x: 357, endPoint y: 186, distance: 301.5
click at [357, 186] on quentale-workspace at bounding box center [320, 168] width 641 height 337
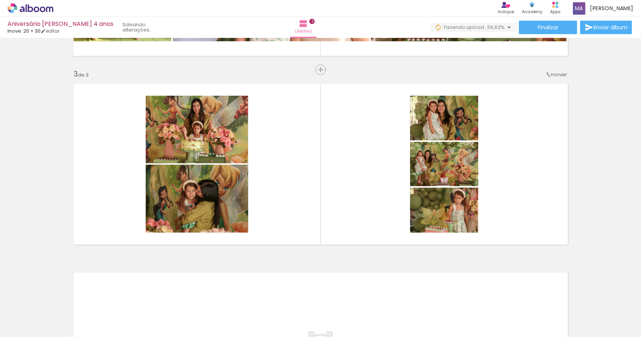
scroll to position [0, 1664]
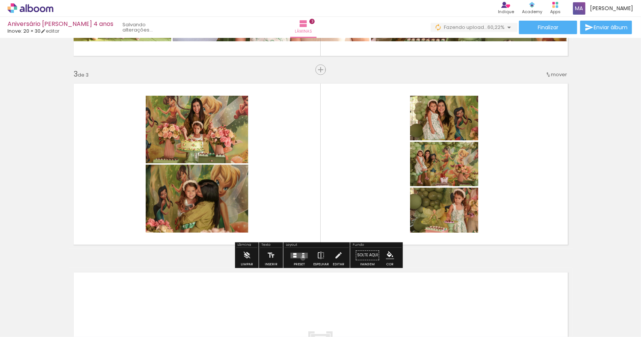
click at [301, 258] on div at bounding box center [299, 255] width 20 height 15
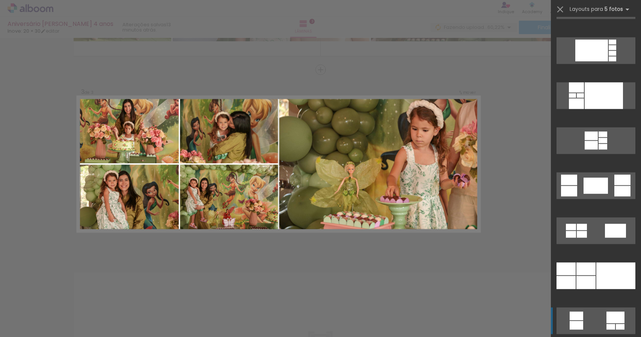
scroll to position [1088, 0]
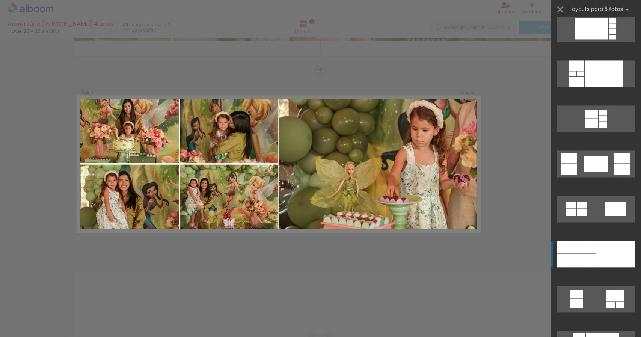
click at [596, 259] on div at bounding box center [615, 254] width 39 height 27
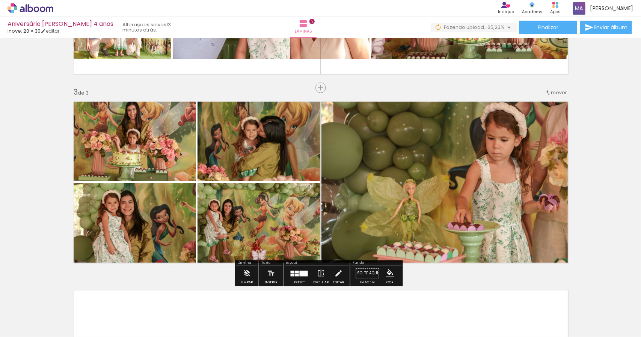
scroll to position [358, 0]
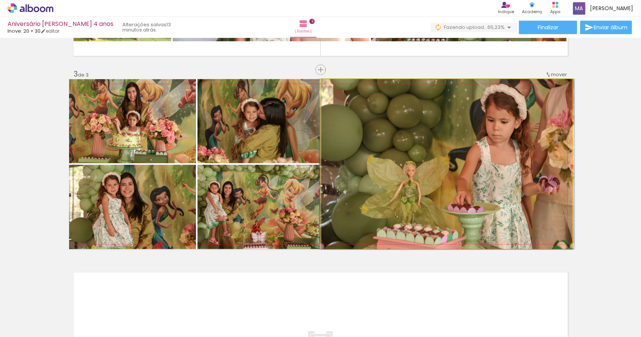
click at [459, 174] on quentale-photo at bounding box center [446, 164] width 251 height 170
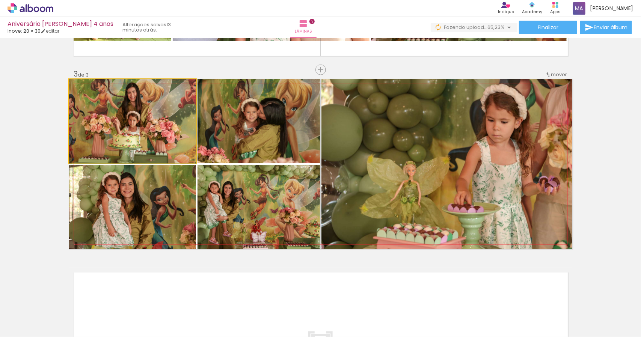
drag, startPoint x: 136, startPoint y: 121, endPoint x: 136, endPoint y: 131, distance: 9.8
click at [122, 121] on quentale-photo at bounding box center [132, 121] width 127 height 84
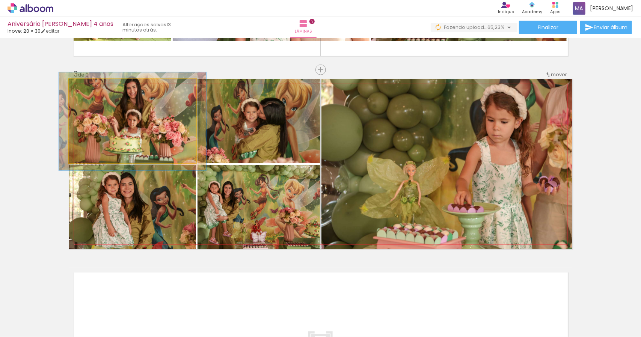
drag, startPoint x: 86, startPoint y: 88, endPoint x: 90, endPoint y: 92, distance: 5.6
click at [90, 92] on div at bounding box center [91, 87] width 12 height 12
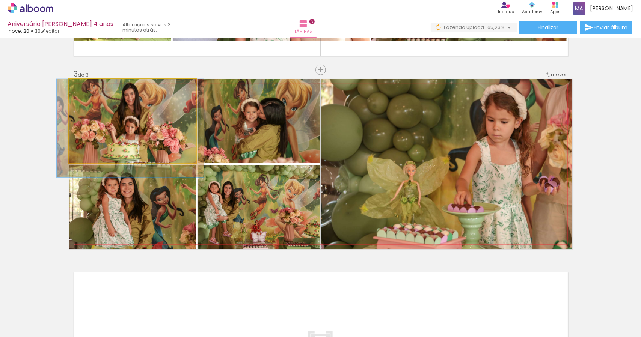
drag, startPoint x: 140, startPoint y: 120, endPoint x: 137, endPoint y: 130, distance: 10.7
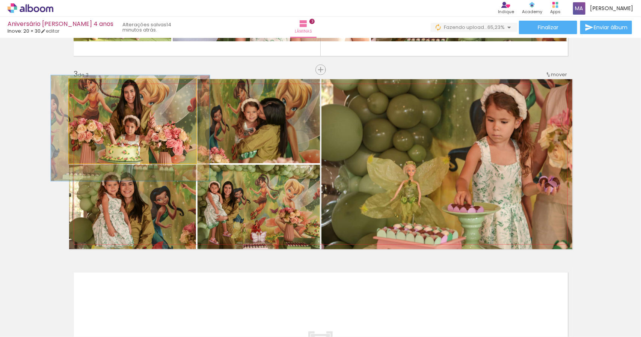
click at [93, 89] on div at bounding box center [94, 87] width 12 height 12
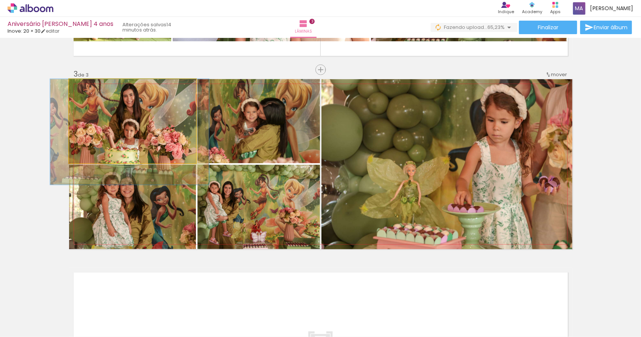
drag, startPoint x: 141, startPoint y: 122, endPoint x: 141, endPoint y: 128, distance: 6.1
click at [151, 110] on quentale-photo at bounding box center [132, 121] width 127 height 84
click at [179, 95] on quentale-photo at bounding box center [132, 121] width 127 height 84
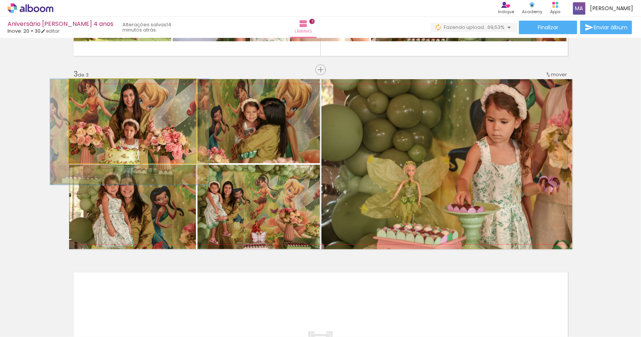
click at [135, 127] on quentale-photo at bounding box center [132, 121] width 127 height 84
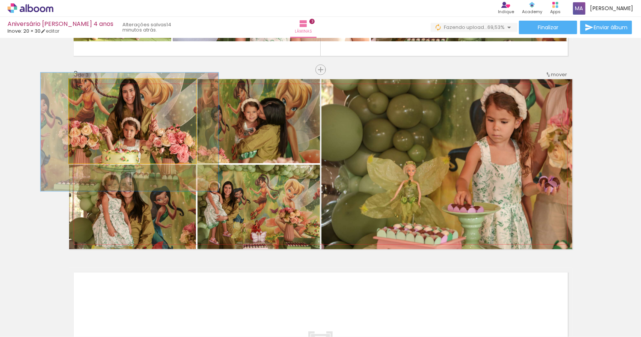
drag, startPoint x: 92, startPoint y: 89, endPoint x: 97, endPoint y: 90, distance: 4.6
type paper-slider "140"
click at [97, 90] on div at bounding box center [98, 87] width 12 height 12
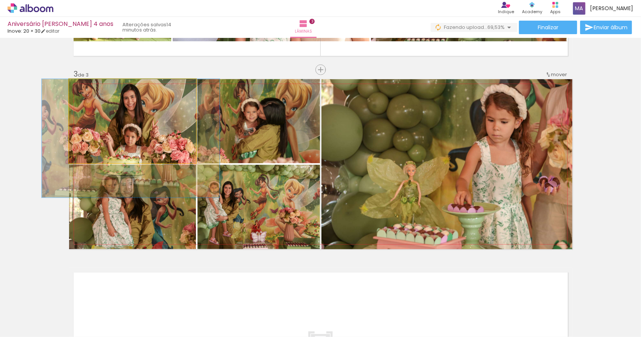
drag, startPoint x: 149, startPoint y: 122, endPoint x: 150, endPoint y: 132, distance: 9.8
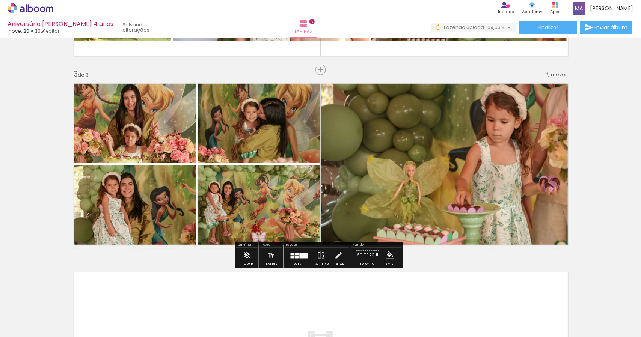
click at [27, 147] on div "Inserir lâmina 1 de 3 Inserir lâmina 2 de 3 Inserir lâmina 3 de 3" at bounding box center [320, 59] width 641 height 755
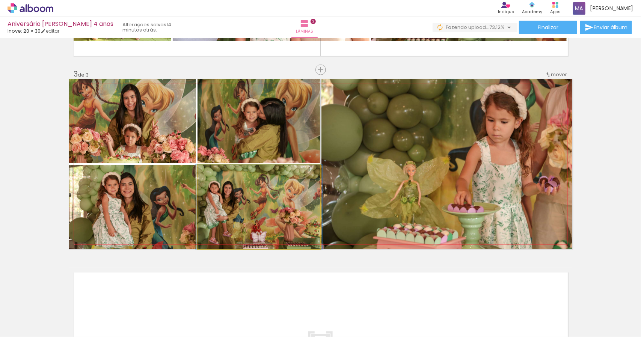
click at [264, 195] on quentale-photo at bounding box center [258, 207] width 122 height 84
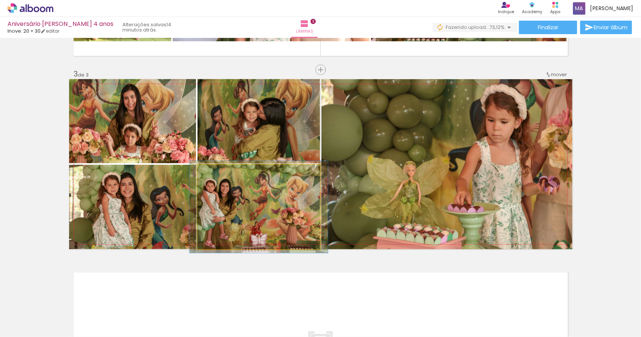
type paper-slider "110"
click at [217, 173] on div at bounding box center [217, 172] width 7 height 7
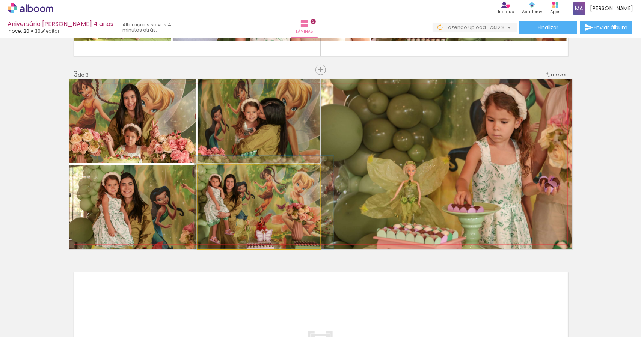
drag, startPoint x: 242, startPoint y: 207, endPoint x: 247, endPoint y: 202, distance: 6.9
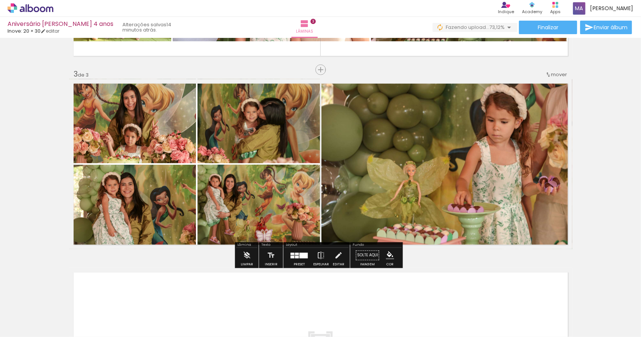
click at [197, 265] on div "Inserir lâmina 1 de 3 Inserir lâmina 2 de 3 Inserir lâmina 3 de 3" at bounding box center [320, 59] width 641 height 755
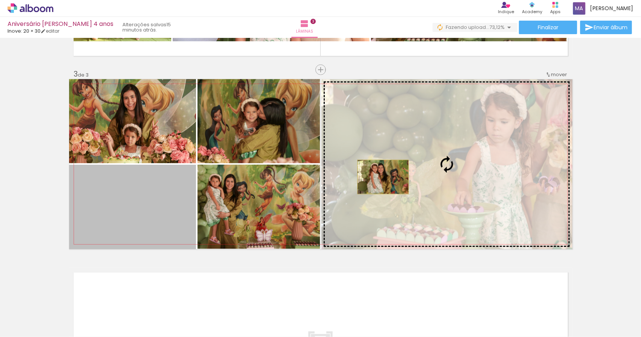
drag, startPoint x: 157, startPoint y: 207, endPoint x: 380, endPoint y: 177, distance: 224.6
click at [0, 0] on slot at bounding box center [0, 0] width 0 height 0
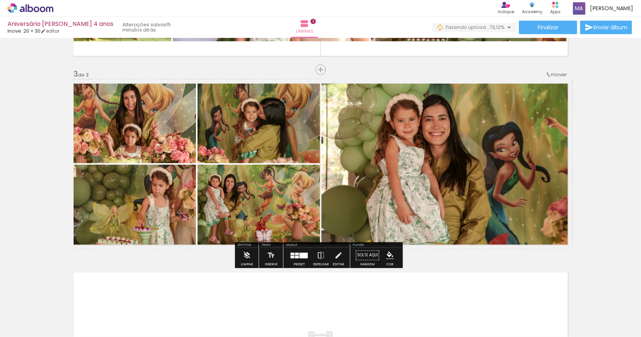
click at [452, 164] on quentale-photo at bounding box center [446, 164] width 251 height 170
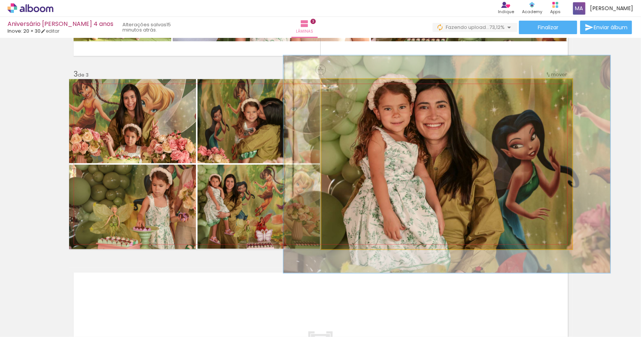
drag, startPoint x: 338, startPoint y: 90, endPoint x: 346, endPoint y: 93, distance: 8.2
type paper-slider "129"
click at [346, 93] on quentale-photo at bounding box center [446, 164] width 251 height 170
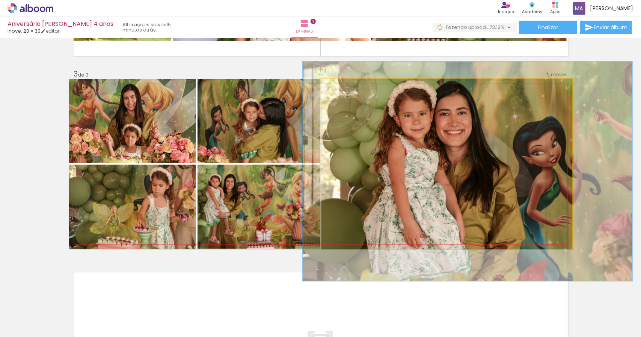
drag, startPoint x: 438, startPoint y: 148, endPoint x: 457, endPoint y: 153, distance: 20.2
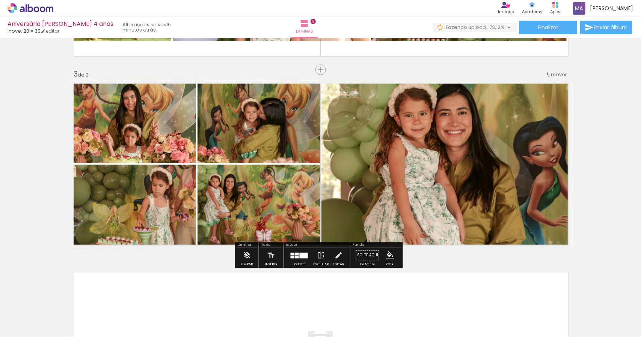
scroll to position [0, 1664]
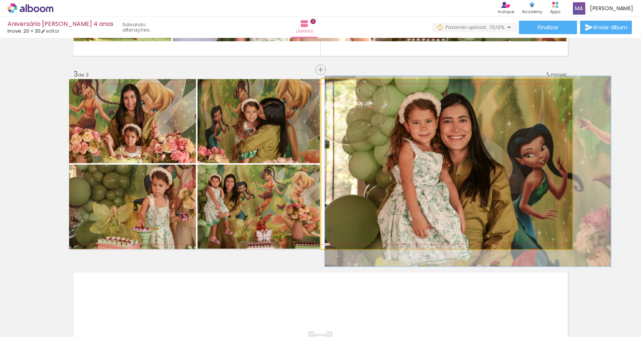
drag, startPoint x: 0, startPoint y: 0, endPoint x: 341, endPoint y: 89, distance: 352.1
type paper-slider "112"
click at [341, 89] on div at bounding box center [342, 87] width 7 height 7
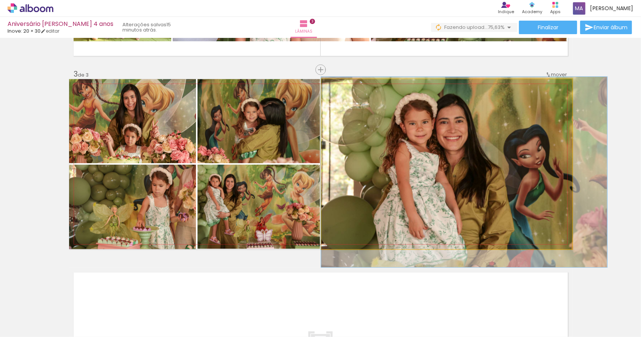
drag, startPoint x: 446, startPoint y: 146, endPoint x: 456, endPoint y: 147, distance: 10.2
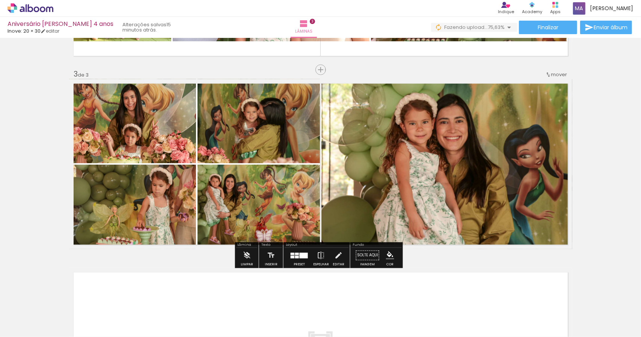
click at [612, 168] on div "Inserir lâmina 1 de 3 Inserir lâmina 2 de 3 Inserir lâmina 3 de 3" at bounding box center [320, 59] width 641 height 755
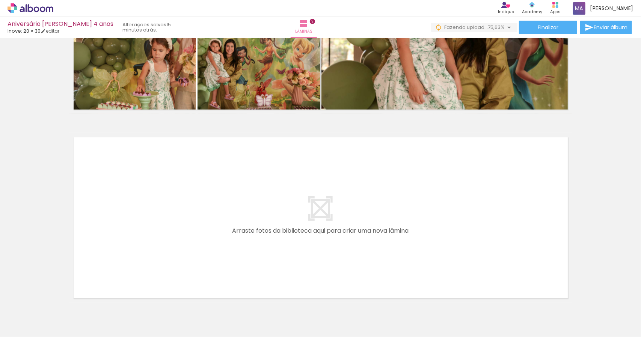
scroll to position [495, 0]
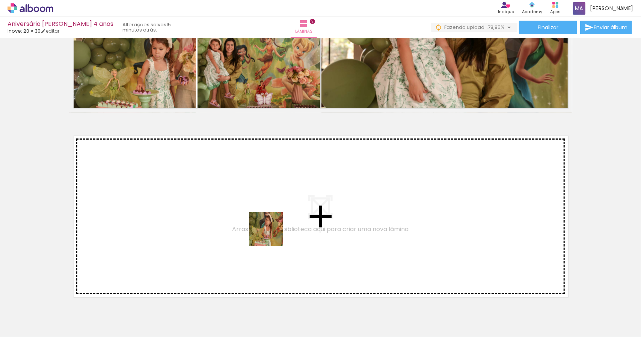
drag, startPoint x: 310, startPoint y: 318, endPoint x: 254, endPoint y: 220, distance: 113.8
click at [254, 220] on quentale-workspace at bounding box center [320, 168] width 641 height 337
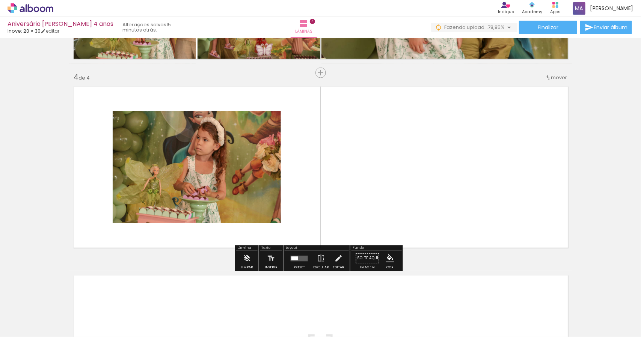
scroll to position [547, 0]
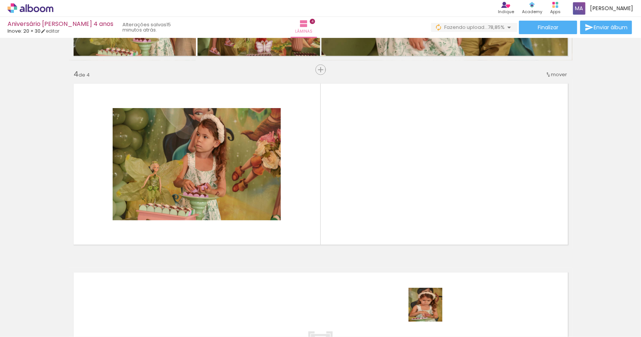
drag, startPoint x: 435, startPoint y: 322, endPoint x: 346, endPoint y: 202, distance: 148.6
click at [346, 203] on quentale-workspace at bounding box center [320, 168] width 641 height 337
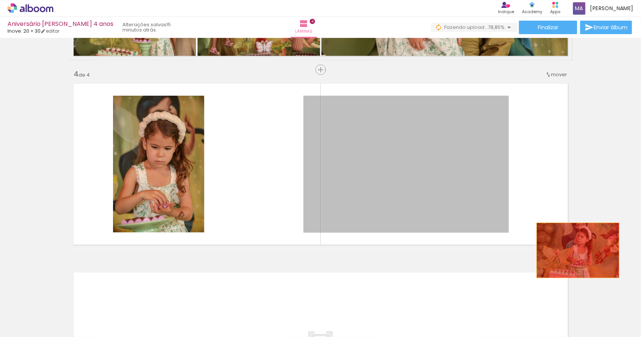
drag, startPoint x: 432, startPoint y: 200, endPoint x: 593, endPoint y: 251, distance: 168.8
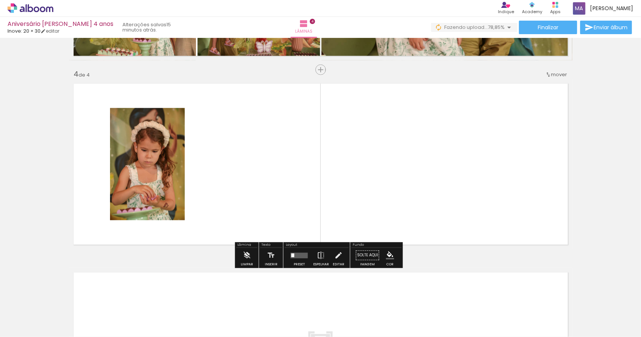
drag, startPoint x: 360, startPoint y: 317, endPoint x: 342, endPoint y: 205, distance: 113.2
click at [342, 205] on quentale-workspace at bounding box center [320, 168] width 641 height 337
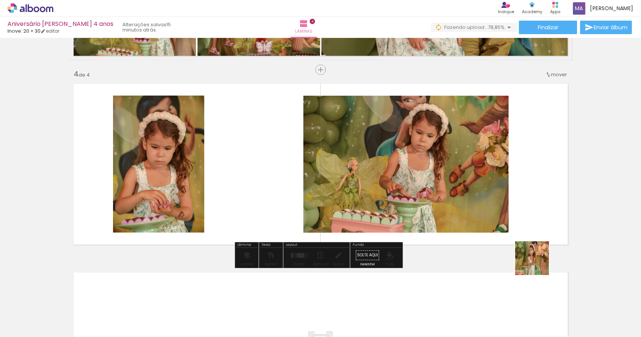
drag, startPoint x: 605, startPoint y: 321, endPoint x: 421, endPoint y: 201, distance: 219.3
click at [421, 201] on quentale-workspace at bounding box center [320, 168] width 641 height 337
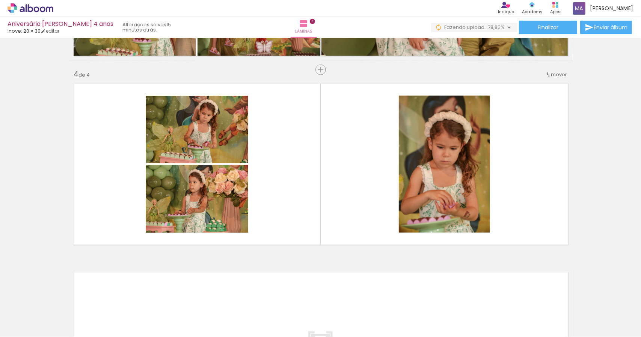
scroll to position [0, 2141]
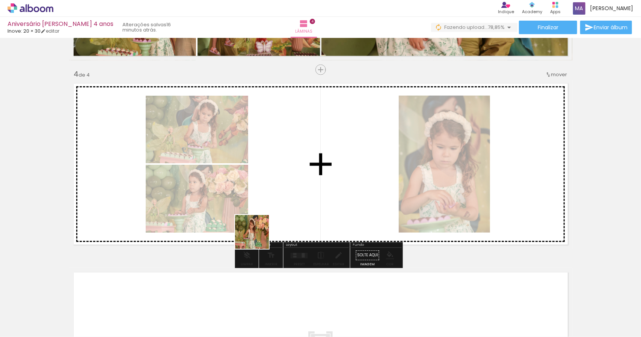
drag, startPoint x: 214, startPoint y: 317, endPoint x: 301, endPoint y: 184, distance: 158.4
click at [301, 184] on quentale-workspace at bounding box center [320, 168] width 641 height 337
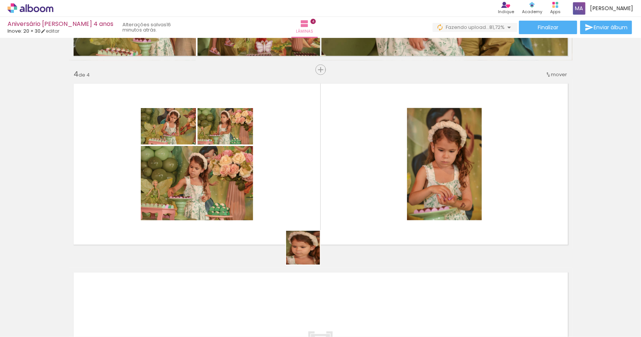
drag, startPoint x: 286, startPoint y: 321, endPoint x: 321, endPoint y: 214, distance: 113.1
click at [321, 214] on quentale-workspace at bounding box center [320, 168] width 641 height 337
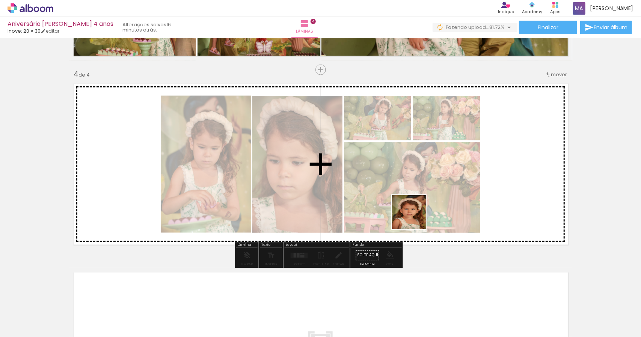
drag, startPoint x: 418, startPoint y: 323, endPoint x: 412, endPoint y: 199, distance: 124.0
click at [414, 199] on quentale-workspace at bounding box center [320, 168] width 641 height 337
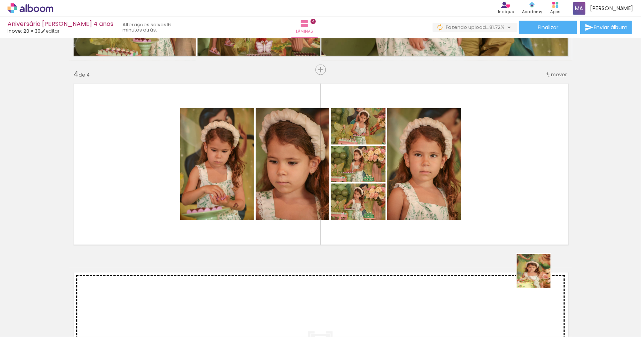
drag, startPoint x: 544, startPoint y: 311, endPoint x: 496, endPoint y: 183, distance: 136.3
click at [497, 184] on quentale-workspace at bounding box center [320, 168] width 641 height 337
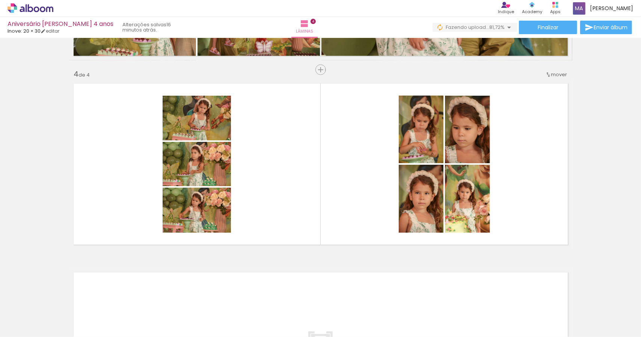
scroll to position [0, 2512]
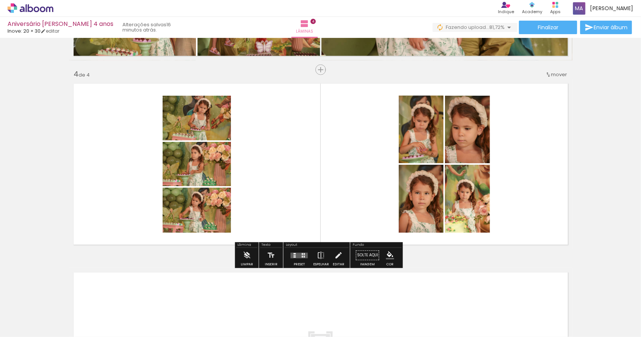
click at [295, 254] on quentale-layouter at bounding box center [298, 256] width 17 height 6
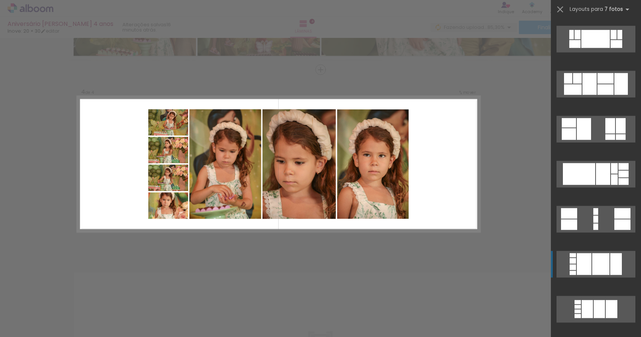
scroll to position [638, 0]
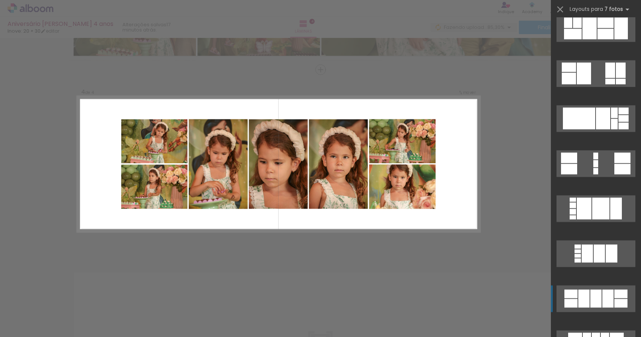
click at [594, 300] on div at bounding box center [595, 299] width 11 height 18
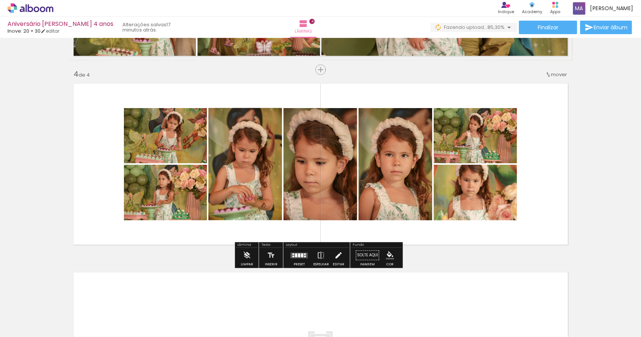
click at [335, 257] on iron-icon at bounding box center [338, 255] width 8 height 15
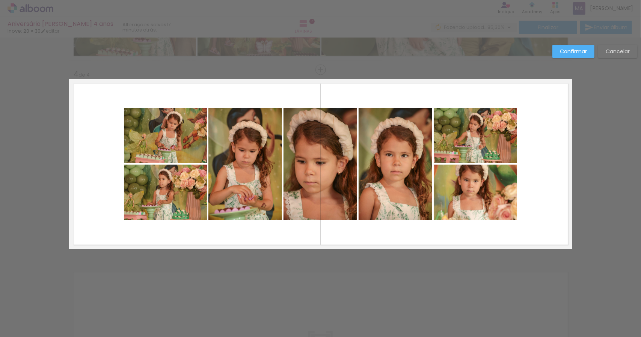
click at [182, 149] on quentale-photo at bounding box center [165, 135] width 83 height 55
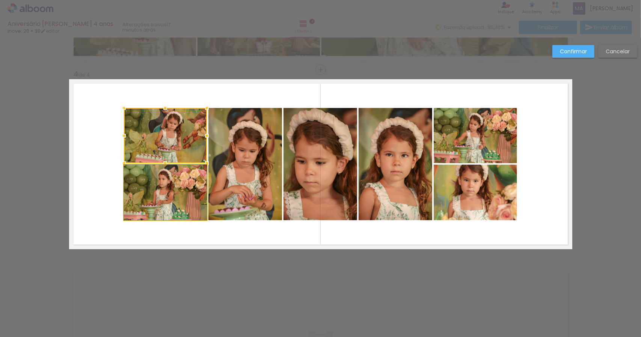
click at [182, 196] on quentale-photo at bounding box center [165, 193] width 83 height 56
click at [239, 172] on quentale-photo at bounding box center [245, 164] width 74 height 112
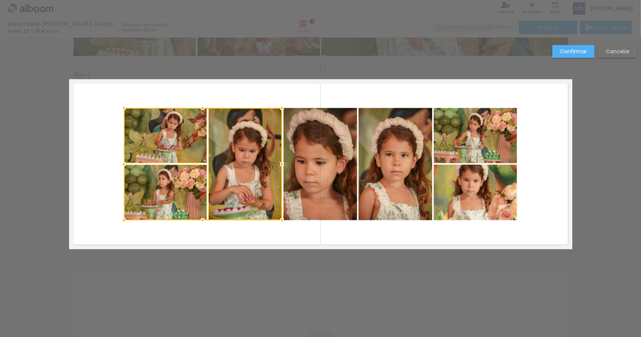
click at [293, 170] on quentale-photo at bounding box center [320, 164] width 74 height 112
click at [370, 175] on quentale-photo at bounding box center [395, 164] width 74 height 112
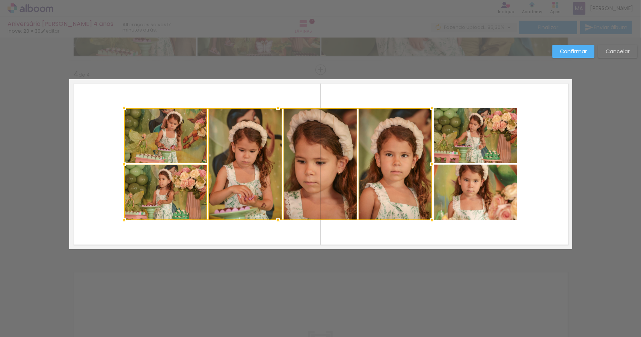
click at [464, 159] on quentale-photo at bounding box center [474, 135] width 83 height 55
click at [471, 185] on div at bounding box center [320, 164] width 393 height 112
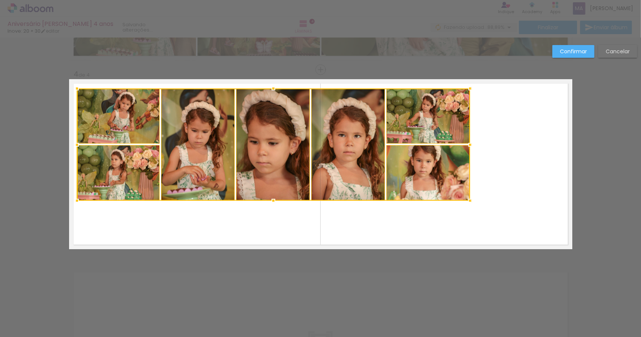
drag, startPoint x: 396, startPoint y: 181, endPoint x: 349, endPoint y: 162, distance: 50.8
click at [349, 162] on div at bounding box center [273, 145] width 393 height 112
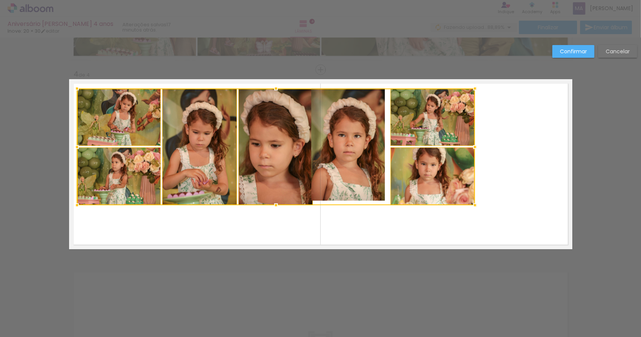
drag, startPoint x: 469, startPoint y: 202, endPoint x: 474, endPoint y: 206, distance: 6.9
click at [474, 206] on div at bounding box center [474, 205] width 15 height 15
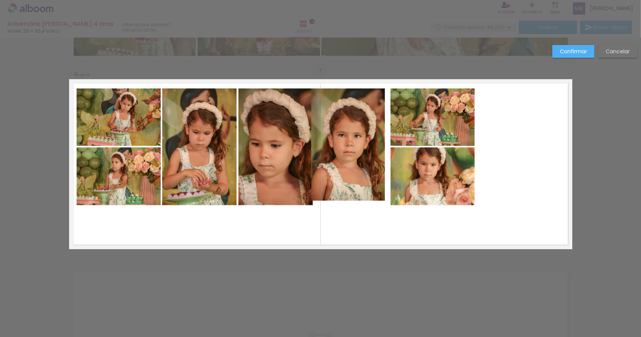
drag, startPoint x: 618, startPoint y: 50, endPoint x: 454, endPoint y: 100, distance: 171.2
click at [0, 0] on slot "Cancelar" at bounding box center [0, 0] width 0 height 0
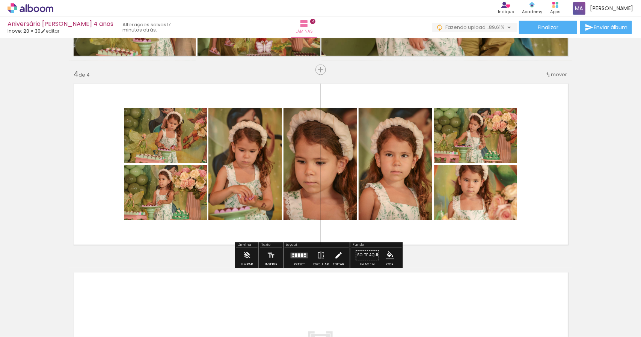
click at [338, 257] on iron-icon at bounding box center [338, 255] width 8 height 15
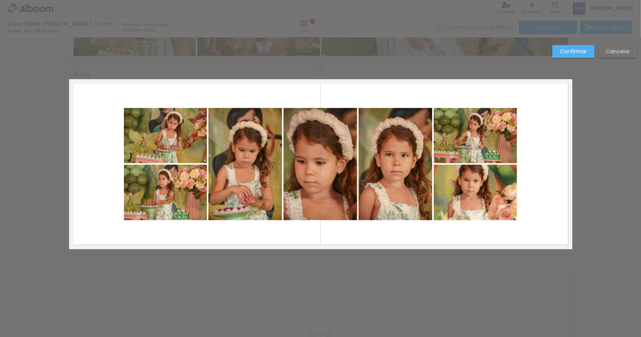
click at [184, 132] on quentale-photo at bounding box center [165, 135] width 83 height 55
click at [182, 188] on quentale-photo at bounding box center [165, 193] width 83 height 56
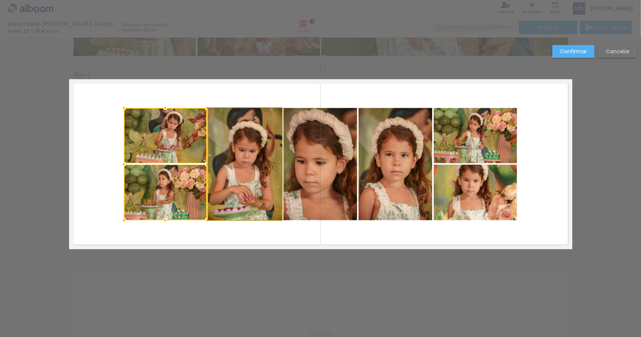
click at [243, 165] on quentale-photo at bounding box center [245, 164] width 74 height 112
click at [309, 156] on quentale-photo at bounding box center [320, 164] width 74 height 112
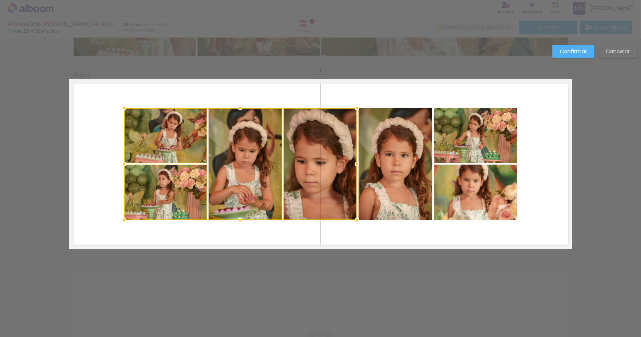
click at [394, 149] on quentale-photo at bounding box center [395, 164] width 74 height 112
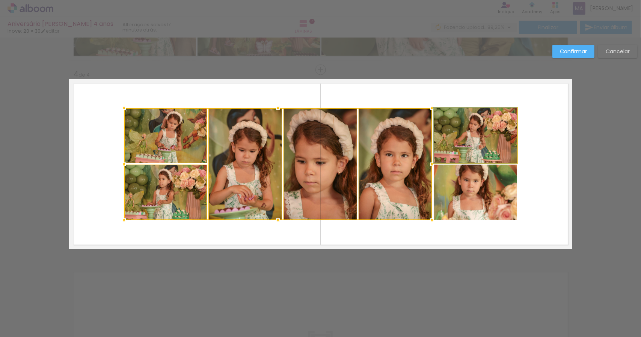
click at [469, 134] on quentale-photo at bounding box center [474, 135] width 83 height 55
click at [460, 188] on div at bounding box center [320, 164] width 393 height 112
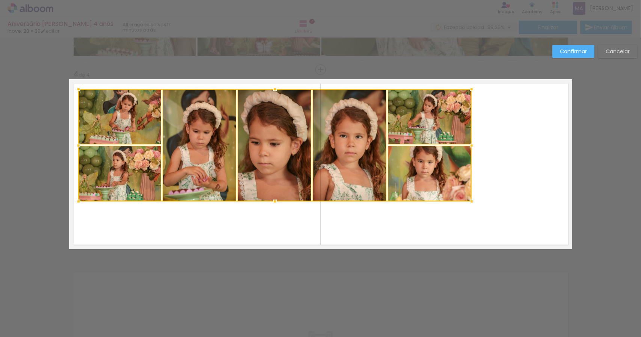
drag, startPoint x: 317, startPoint y: 164, endPoint x: 271, endPoint y: 145, distance: 49.6
click at [271, 145] on div at bounding box center [274, 145] width 393 height 112
click at [127, 121] on div at bounding box center [274, 145] width 393 height 112
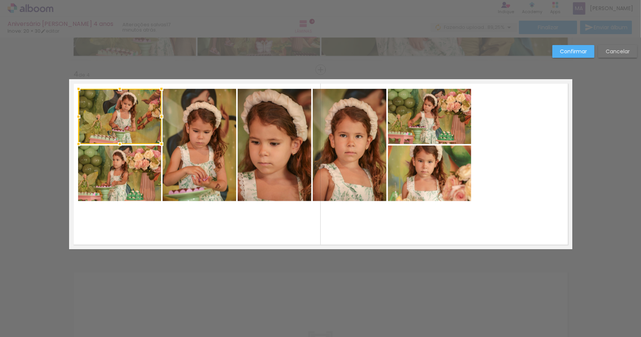
click at [128, 169] on quentale-photo at bounding box center [119, 174] width 83 height 56
click at [208, 148] on quentale-photo at bounding box center [200, 145] width 74 height 112
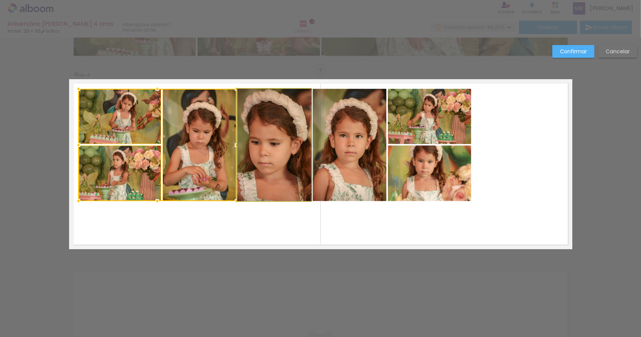
click at [254, 143] on quentale-photo at bounding box center [275, 145] width 74 height 112
click at [329, 129] on quentale-photo at bounding box center [350, 145] width 74 height 112
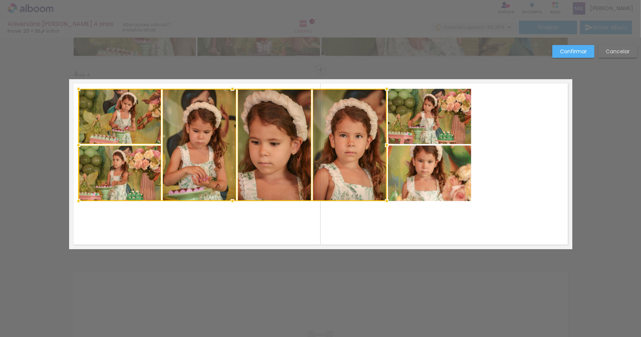
click at [405, 123] on quentale-photo at bounding box center [429, 116] width 83 height 55
click at [414, 169] on div at bounding box center [274, 145] width 393 height 112
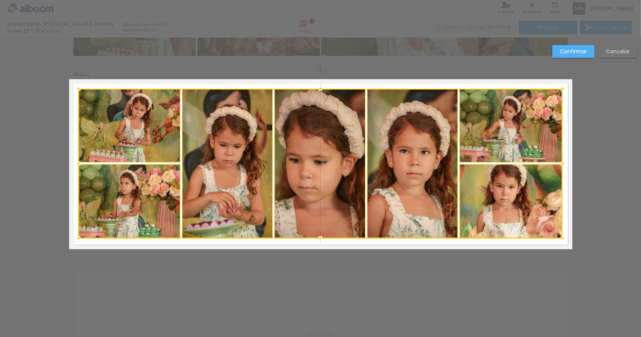
drag, startPoint x: 472, startPoint y: 203, endPoint x: 563, endPoint y: 241, distance: 98.3
click at [563, 241] on div at bounding box center [562, 238] width 15 height 15
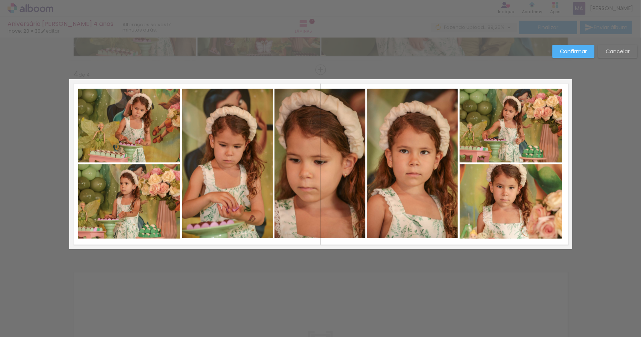
click at [0, 0] on slot "Confirmar" at bounding box center [0, 0] width 0 height 0
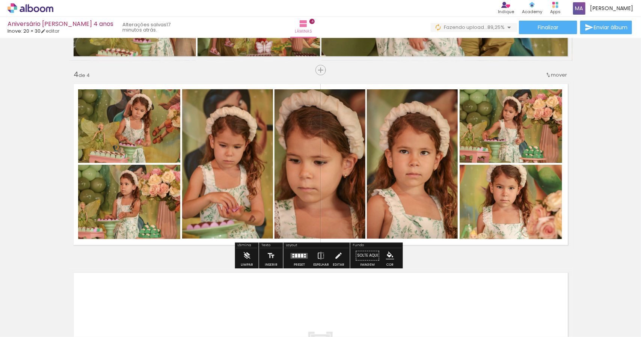
scroll to position [547, 0]
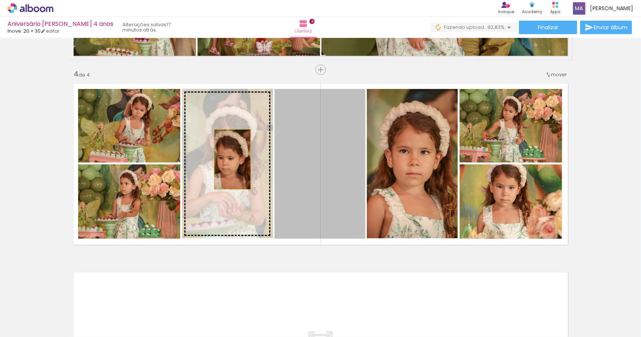
drag, startPoint x: 304, startPoint y: 167, endPoint x: 218, endPoint y: 158, distance: 87.1
click at [0, 0] on slot at bounding box center [0, 0] width 0 height 0
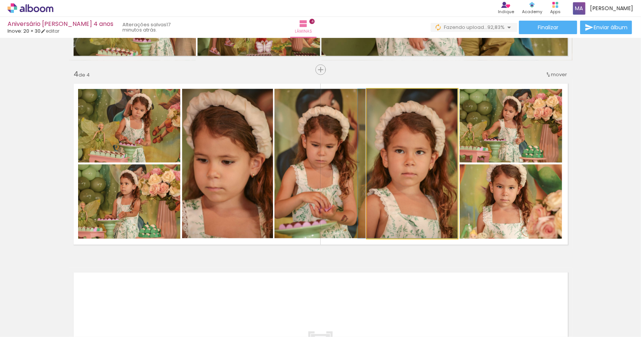
drag, startPoint x: 422, startPoint y: 169, endPoint x: 316, endPoint y: 160, distance: 106.2
click at [0, 0] on slot at bounding box center [0, 0] width 0 height 0
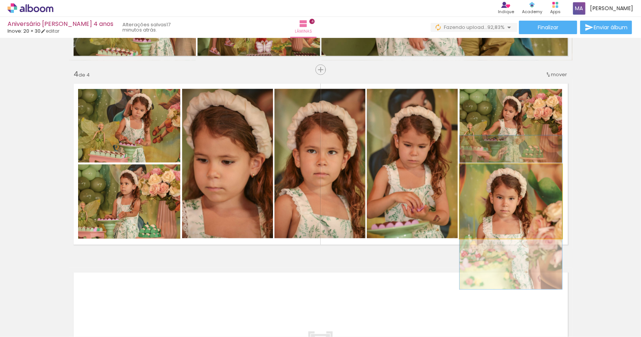
drag, startPoint x: 507, startPoint y: 198, endPoint x: 508, endPoint y: 209, distance: 10.9
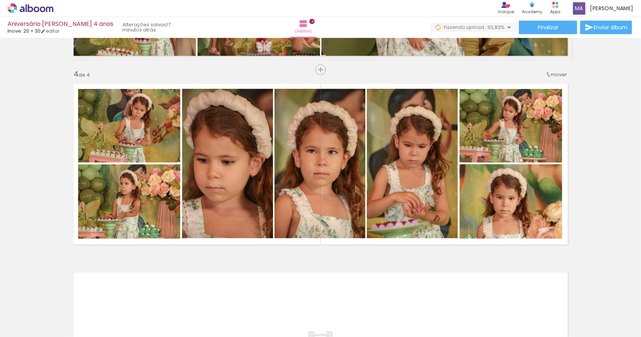
scroll to position [0, 2685]
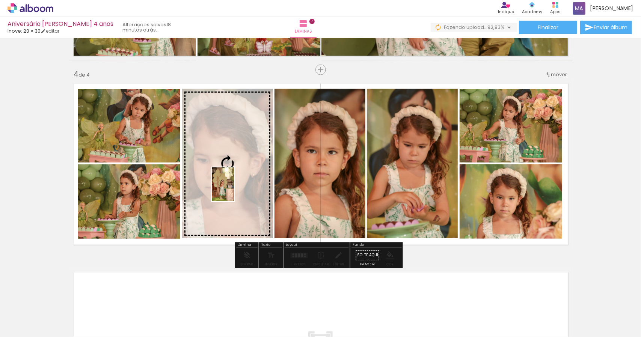
drag, startPoint x: 300, startPoint y: 322, endPoint x: 234, endPoint y: 190, distance: 147.7
click at [234, 190] on quentale-workspace at bounding box center [320, 168] width 641 height 337
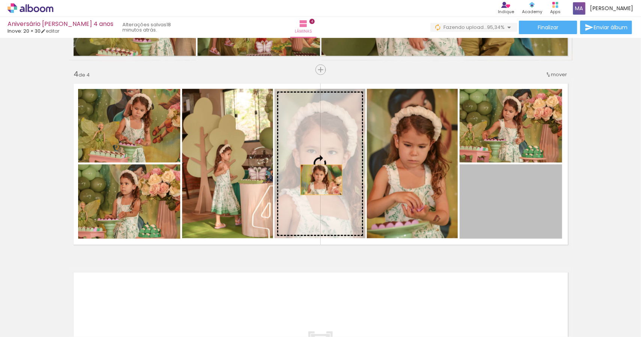
drag, startPoint x: 510, startPoint y: 214, endPoint x: 318, endPoint y: 180, distance: 195.2
click at [0, 0] on slot at bounding box center [0, 0] width 0 height 0
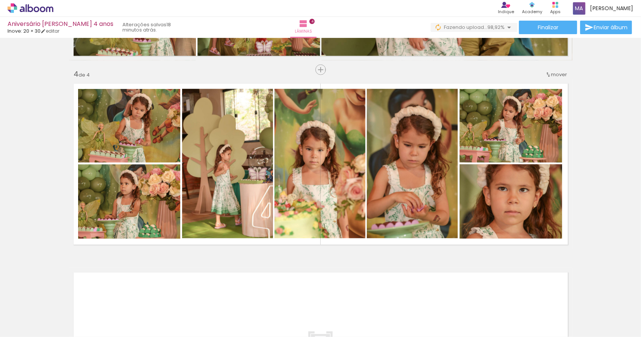
scroll to position [0, 7165]
click at [194, 316] on div at bounding box center [181, 311] width 37 height 25
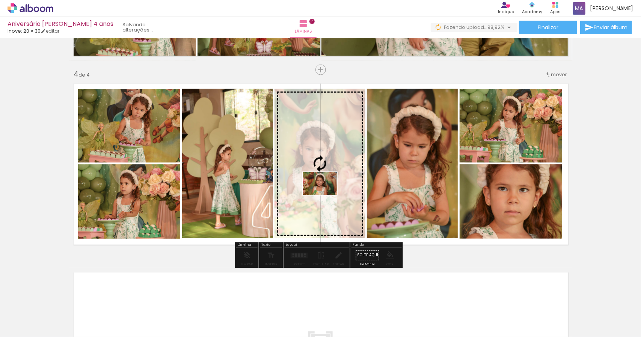
drag, startPoint x: 188, startPoint y: 317, endPoint x: 325, endPoint y: 195, distance: 183.7
click at [325, 195] on quentale-workspace at bounding box center [320, 168] width 641 height 337
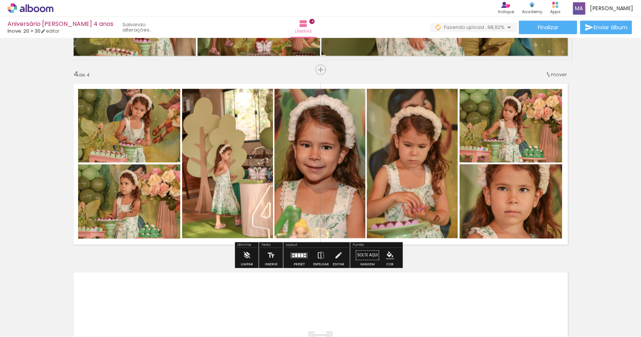
click at [320, 170] on quentale-photo at bounding box center [319, 163] width 91 height 149
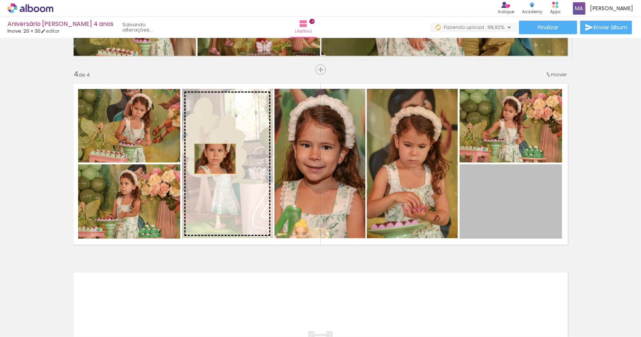
drag, startPoint x: 509, startPoint y: 208, endPoint x: 212, endPoint y: 159, distance: 301.3
click at [0, 0] on slot at bounding box center [0, 0] width 0 height 0
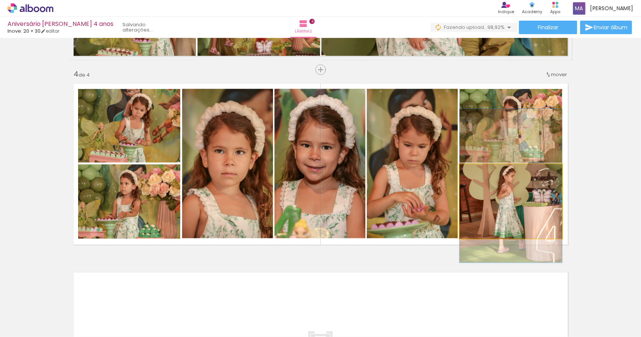
drag, startPoint x: 520, startPoint y: 208, endPoint x: 520, endPoint y: 193, distance: 15.8
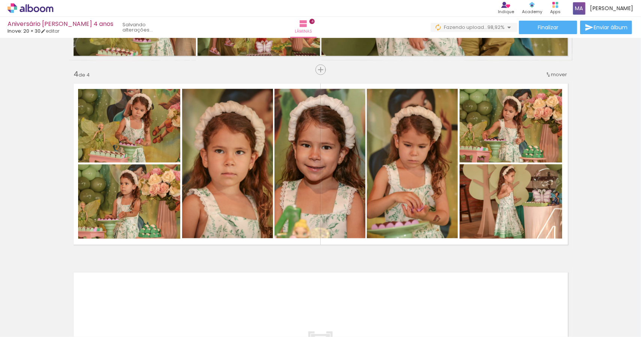
scroll to position [0, 6104]
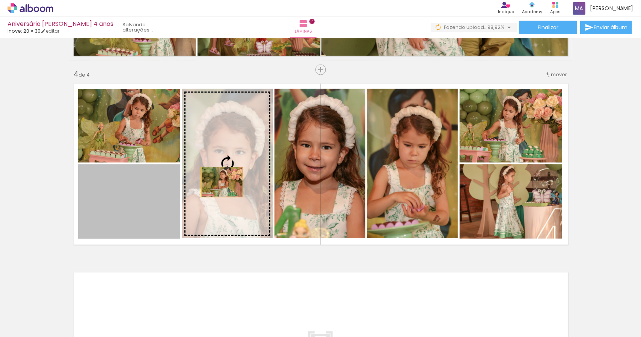
drag, startPoint x: 153, startPoint y: 199, endPoint x: 220, endPoint y: 182, distance: 68.5
click at [0, 0] on slot at bounding box center [0, 0] width 0 height 0
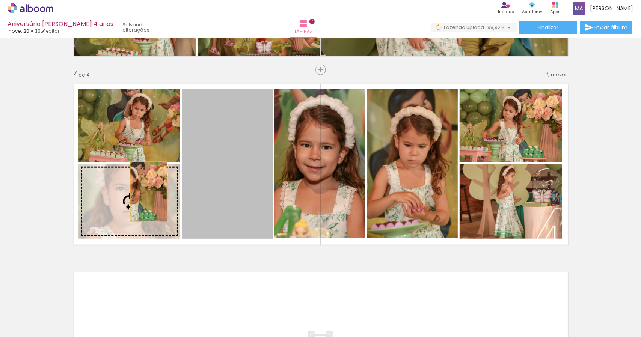
drag, startPoint x: 220, startPoint y: 182, endPoint x: 146, endPoint y: 192, distance: 74.6
click at [0, 0] on slot at bounding box center [0, 0] width 0 height 0
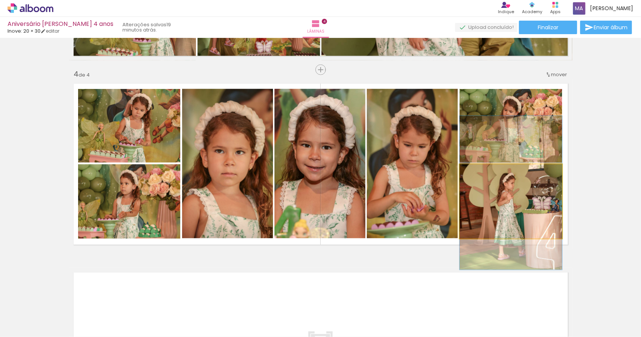
drag, startPoint x: 526, startPoint y: 202, endPoint x: 526, endPoint y: 209, distance: 7.1
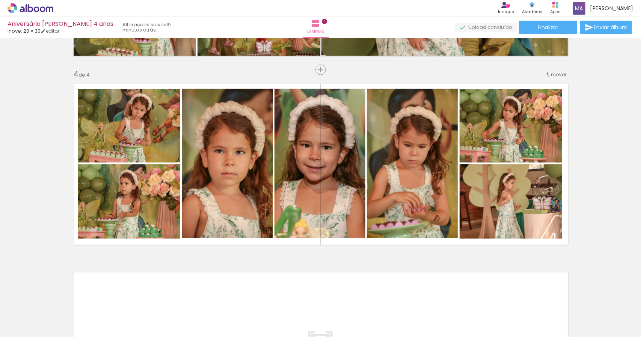
scroll to position [0, 2141]
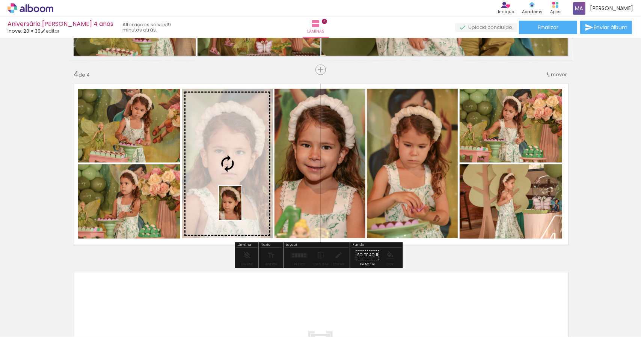
drag, startPoint x: 290, startPoint y: 319, endPoint x: 241, endPoint y: 209, distance: 120.3
click at [241, 209] on quentale-workspace at bounding box center [320, 168] width 641 height 337
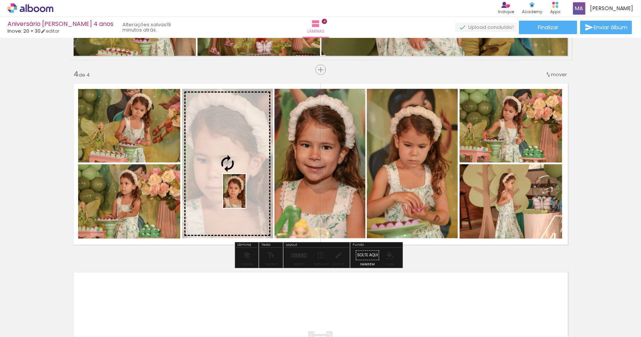
drag, startPoint x: 506, startPoint y: 324, endPoint x: 245, endPoint y: 197, distance: 289.4
click at [245, 197] on quentale-workspace at bounding box center [320, 168] width 641 height 337
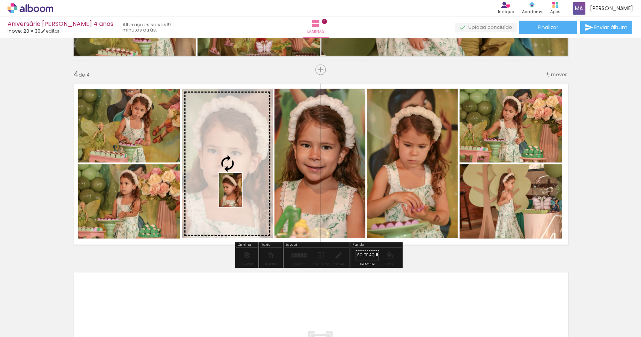
drag, startPoint x: 374, startPoint y: 320, endPoint x: 242, endPoint y: 196, distance: 181.6
click at [242, 196] on quentale-workspace at bounding box center [320, 168] width 641 height 337
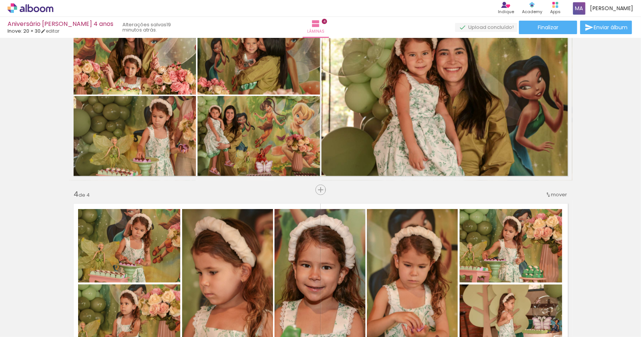
scroll to position [397, 0]
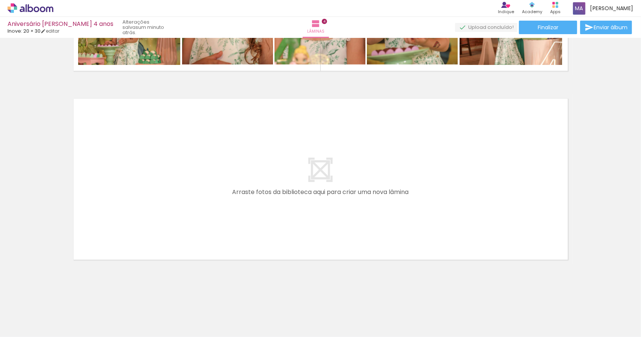
scroll to position [0, 2568]
drag, startPoint x: 206, startPoint y: 317, endPoint x: 202, endPoint y: 319, distance: 5.2
click at [202, 319] on div at bounding box center [197, 311] width 25 height 37
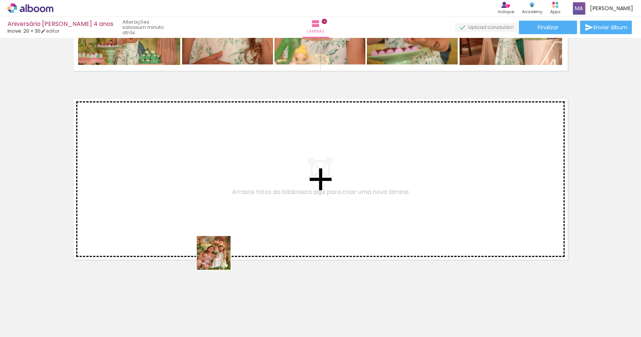
drag, startPoint x: 243, startPoint y: 318, endPoint x: 206, endPoint y: 218, distance: 105.7
click at [206, 218] on quentale-workspace at bounding box center [320, 168] width 641 height 337
